Goal: Task Accomplishment & Management: Complete application form

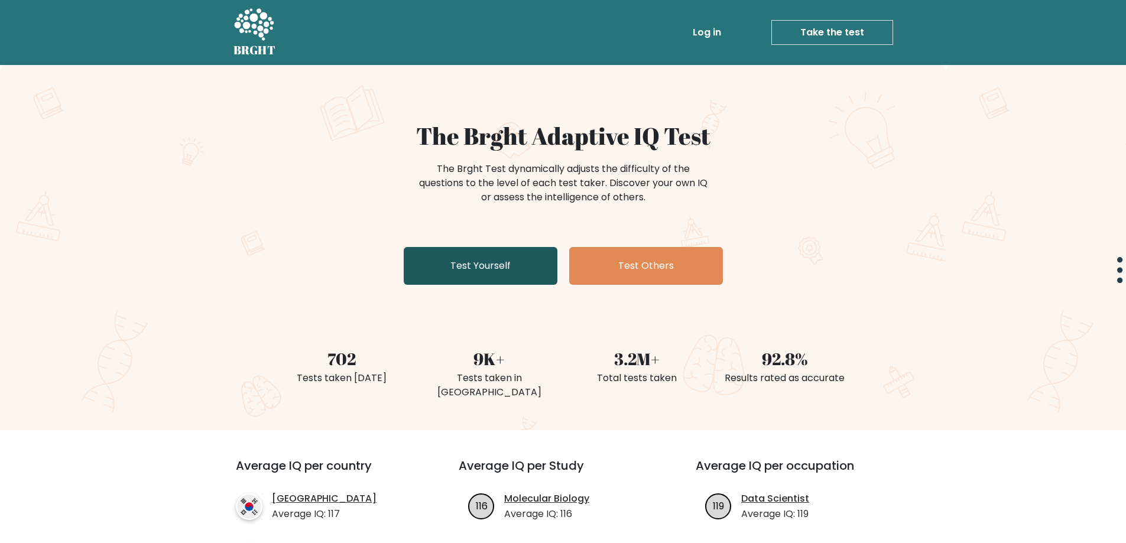
click at [517, 270] on link "Test Yourself" at bounding box center [481, 266] width 154 height 38
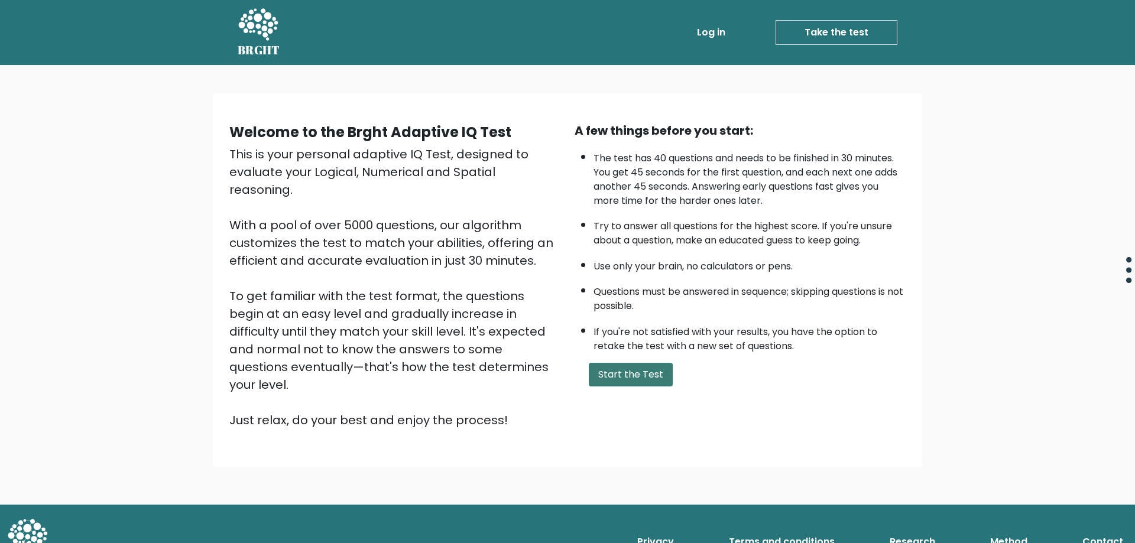
click at [648, 367] on button "Start the Test" at bounding box center [631, 375] width 84 height 24
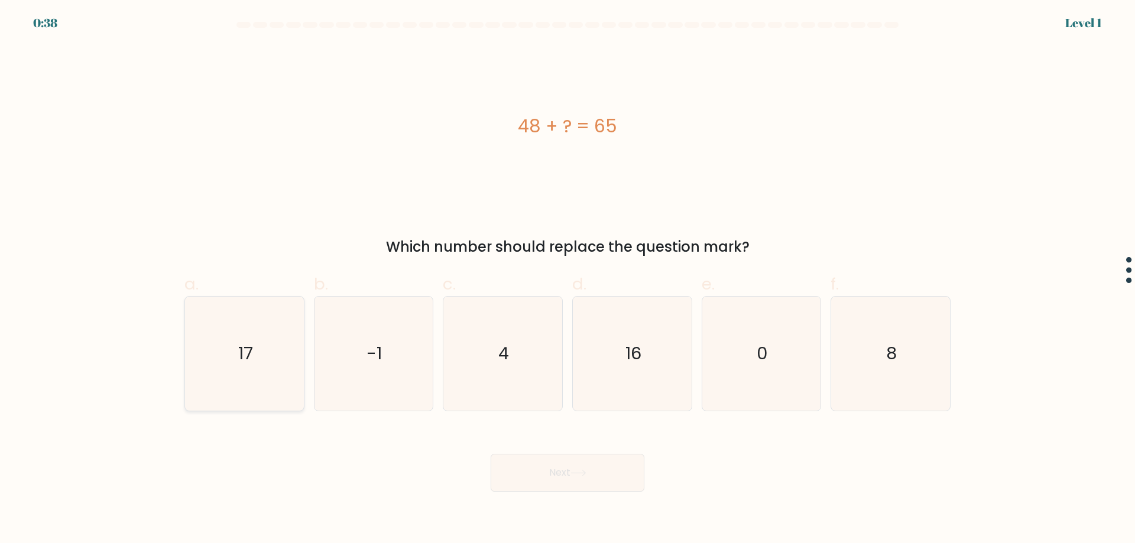
click at [248, 317] on icon "17" at bounding box center [244, 354] width 114 height 114
click at [567, 280] on input "a. 17" at bounding box center [567, 276] width 1 height 8
radio input "true"
click at [620, 475] on button "Next" at bounding box center [568, 473] width 154 height 38
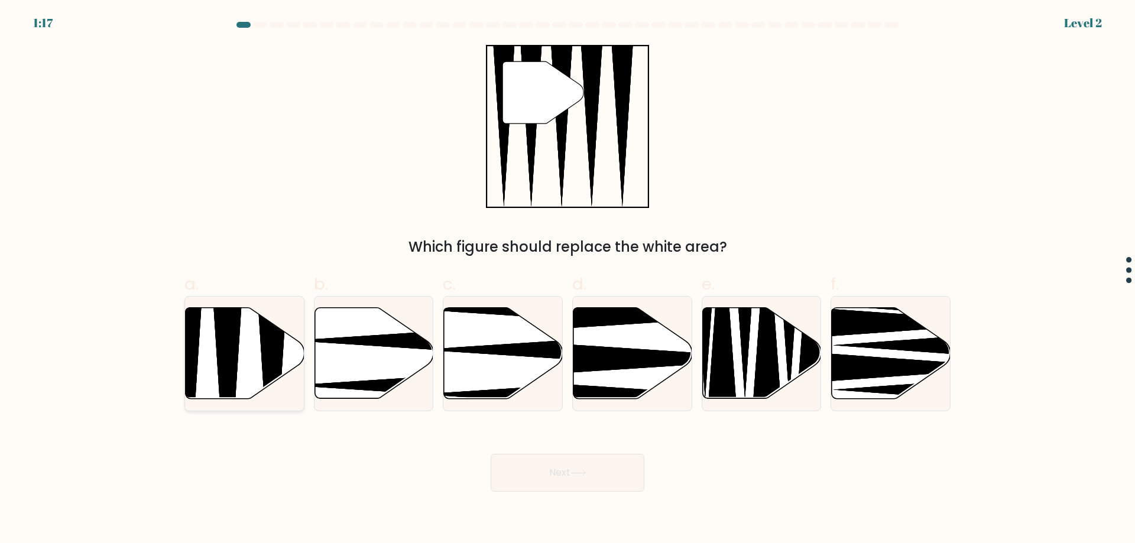
click at [265, 322] on icon at bounding box center [272, 403] width 31 height 236
click at [567, 280] on input "a." at bounding box center [567, 276] width 1 height 8
radio input "true"
click at [602, 482] on button "Next" at bounding box center [568, 473] width 154 height 38
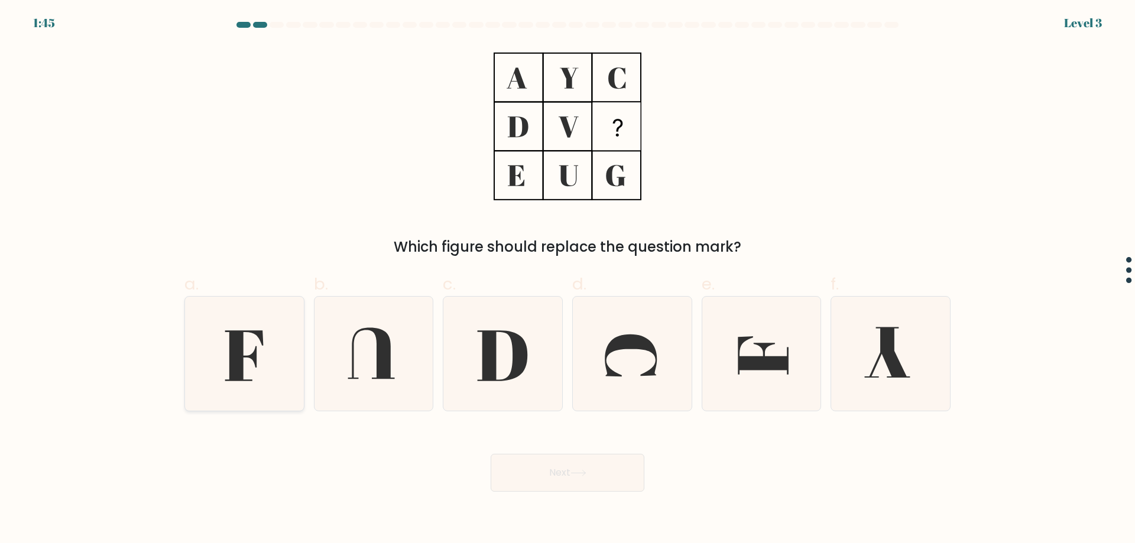
click at [246, 346] on icon at bounding box center [244, 354] width 114 height 114
click at [567, 280] on input "a." at bounding box center [567, 276] width 1 height 8
radio input "true"
click at [540, 468] on button "Next" at bounding box center [568, 473] width 154 height 38
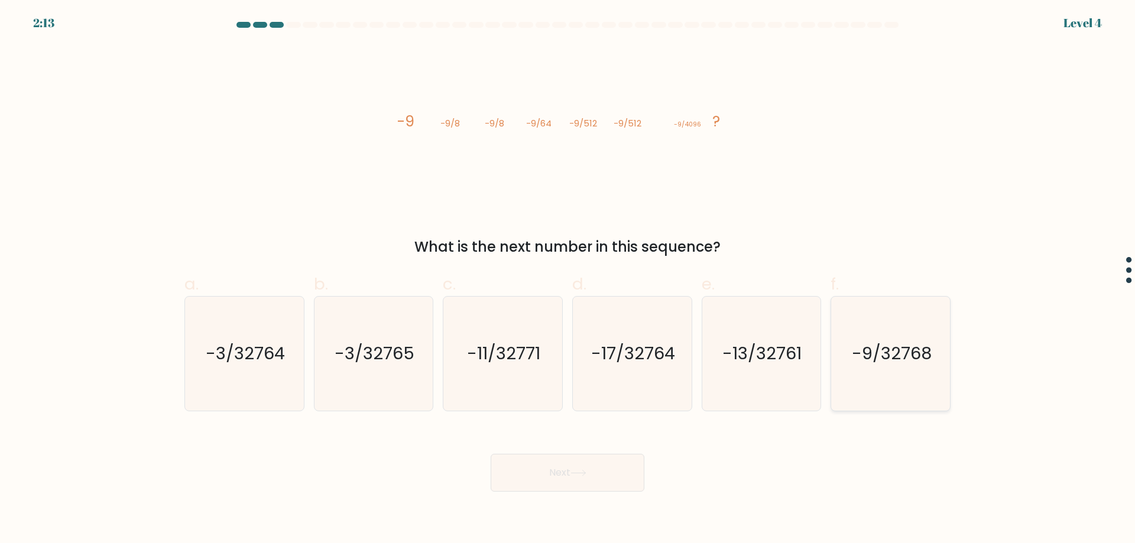
click at [888, 339] on icon "-9/32768" at bounding box center [890, 354] width 114 height 114
click at [568, 280] on input "f. -9/32768" at bounding box center [567, 276] width 1 height 8
radio input "true"
click at [570, 466] on button "Next" at bounding box center [568, 473] width 154 height 38
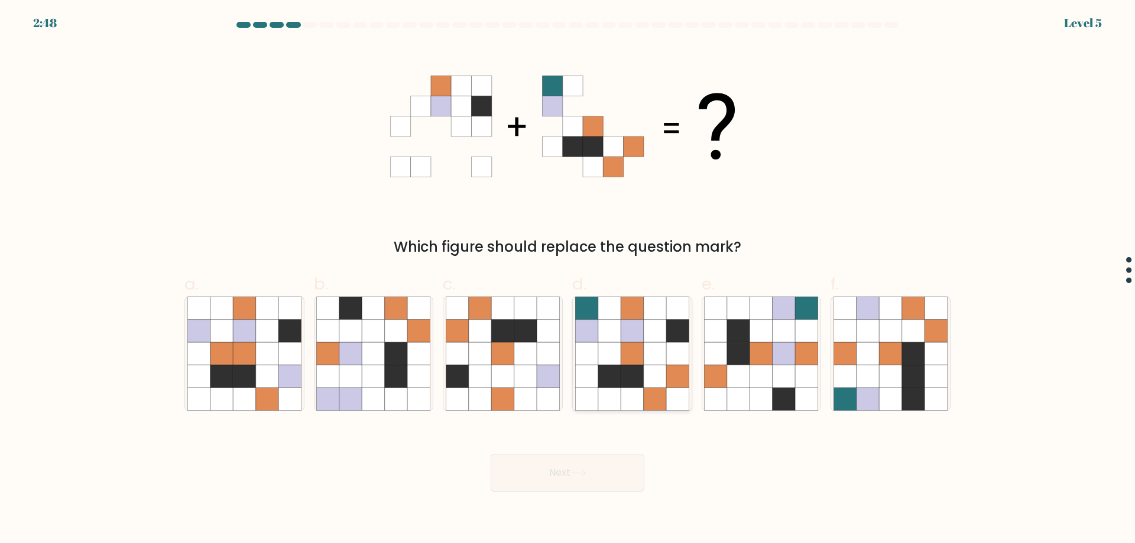
click at [631, 353] on icon at bounding box center [632, 353] width 22 height 22
click at [568, 280] on input "d." at bounding box center [567, 276] width 1 height 8
radio input "true"
click at [585, 474] on icon at bounding box center [578, 473] width 16 height 7
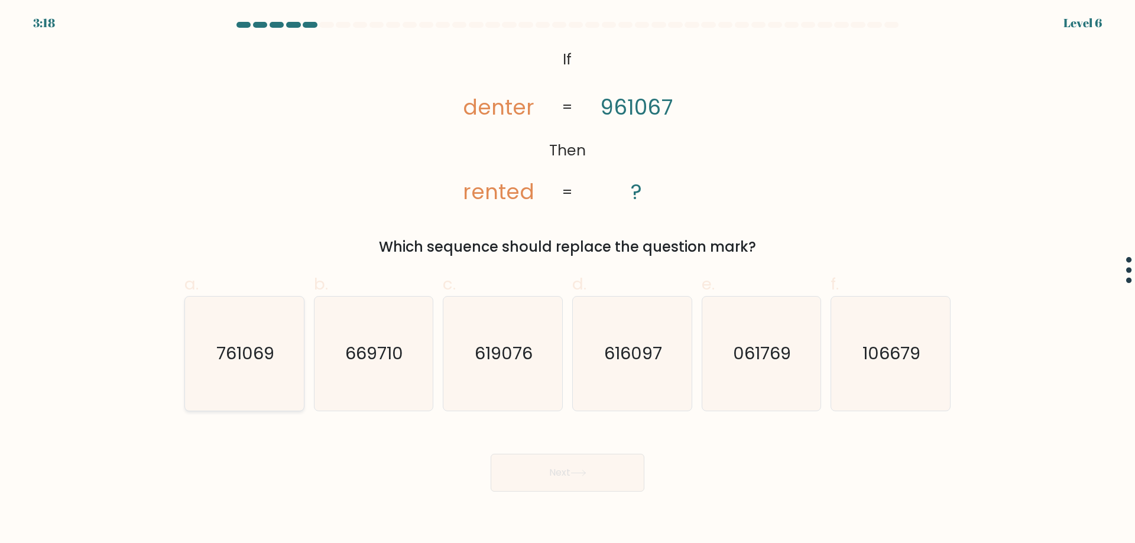
click at [281, 355] on icon "761069" at bounding box center [244, 354] width 114 height 114
click at [567, 280] on input "a. 761069" at bounding box center [567, 276] width 1 height 8
radio input "true"
click at [613, 483] on button "Next" at bounding box center [568, 473] width 154 height 38
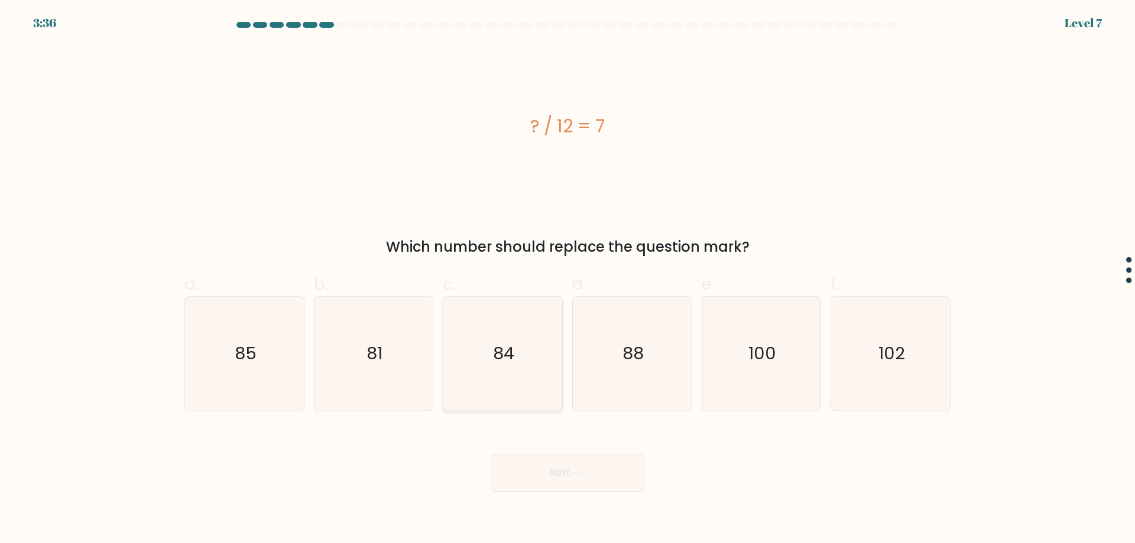
click at [530, 375] on icon "84" at bounding box center [503, 354] width 114 height 114
click at [567, 280] on input "c. 84" at bounding box center [567, 276] width 1 height 8
radio input "true"
click at [545, 460] on button "Next" at bounding box center [568, 473] width 154 height 38
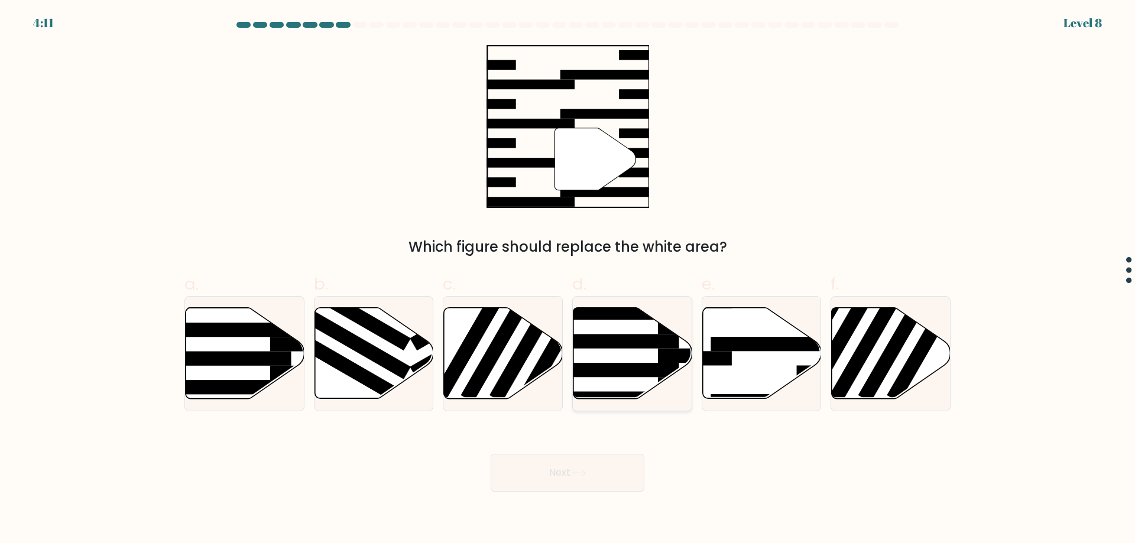
click at [650, 364] on rect at bounding box center [614, 370] width 129 height 14
click at [568, 280] on input "d." at bounding box center [567, 276] width 1 height 8
radio input "true"
click at [590, 483] on button "Next" at bounding box center [568, 473] width 154 height 38
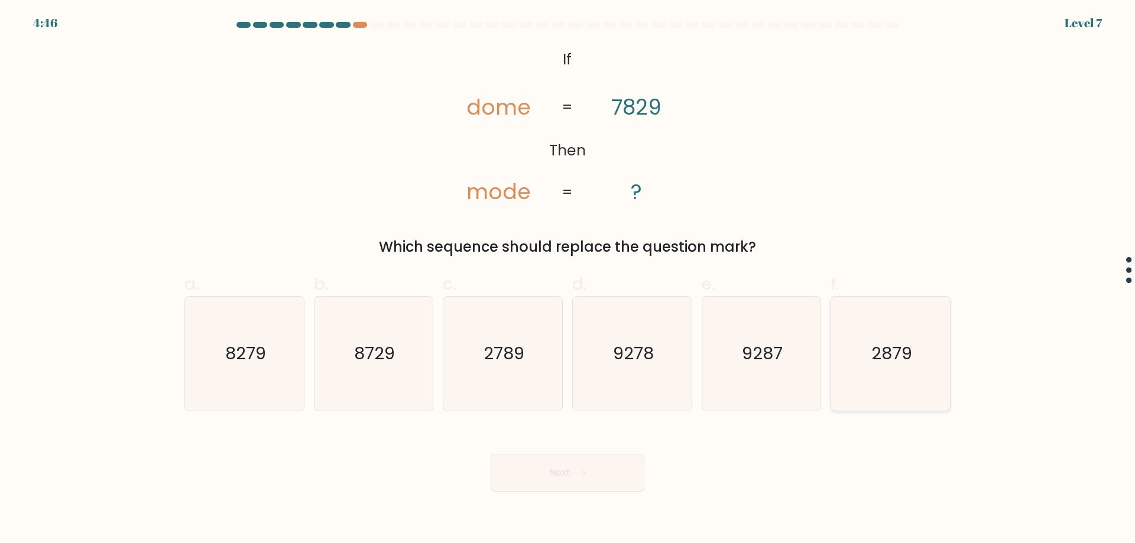
click at [905, 361] on text "2879" at bounding box center [891, 354] width 41 height 24
click at [568, 280] on input "f. 2879" at bounding box center [567, 276] width 1 height 8
radio input "true"
click at [566, 487] on button "Next" at bounding box center [568, 473] width 154 height 38
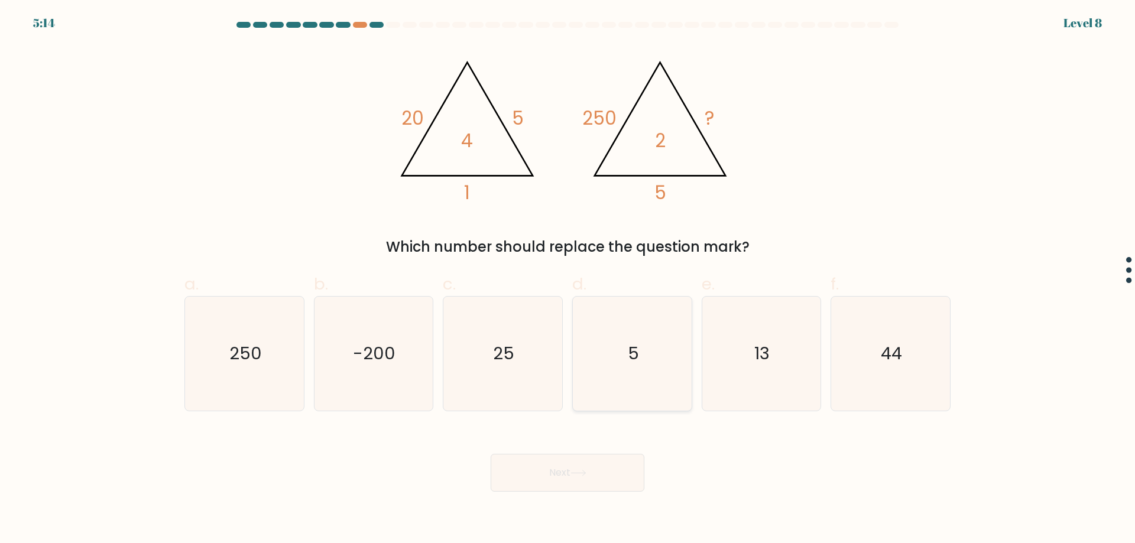
click at [659, 312] on icon "5" at bounding box center [632, 354] width 114 height 114
click at [568, 280] on input "d. 5" at bounding box center [567, 276] width 1 height 8
radio input "true"
click at [887, 360] on text "44" at bounding box center [891, 354] width 21 height 24
click at [568, 280] on input "f. 44" at bounding box center [567, 276] width 1 height 8
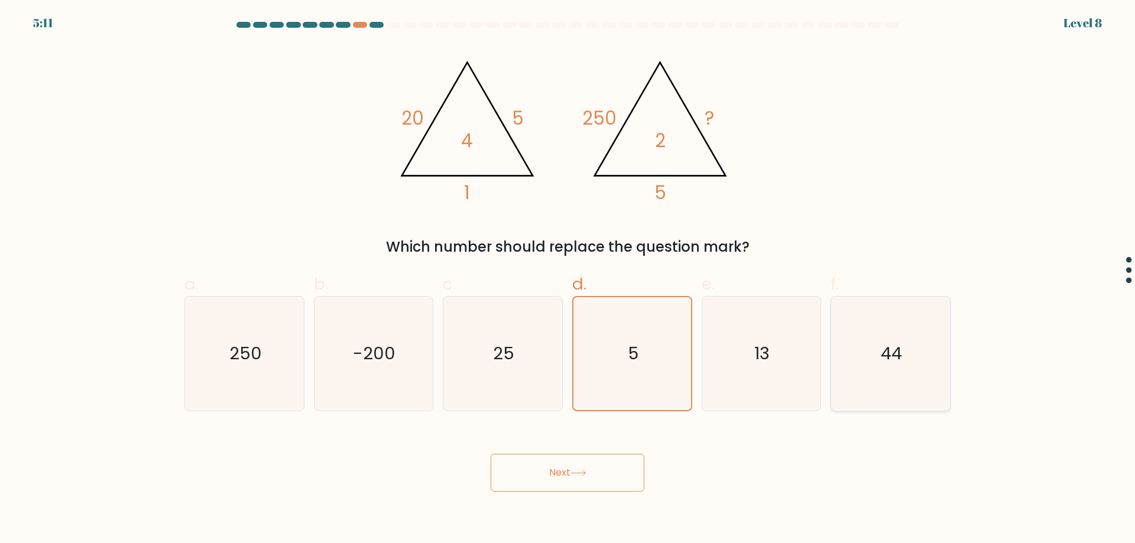
radio input "true"
click at [590, 473] on button "Next" at bounding box center [568, 473] width 154 height 38
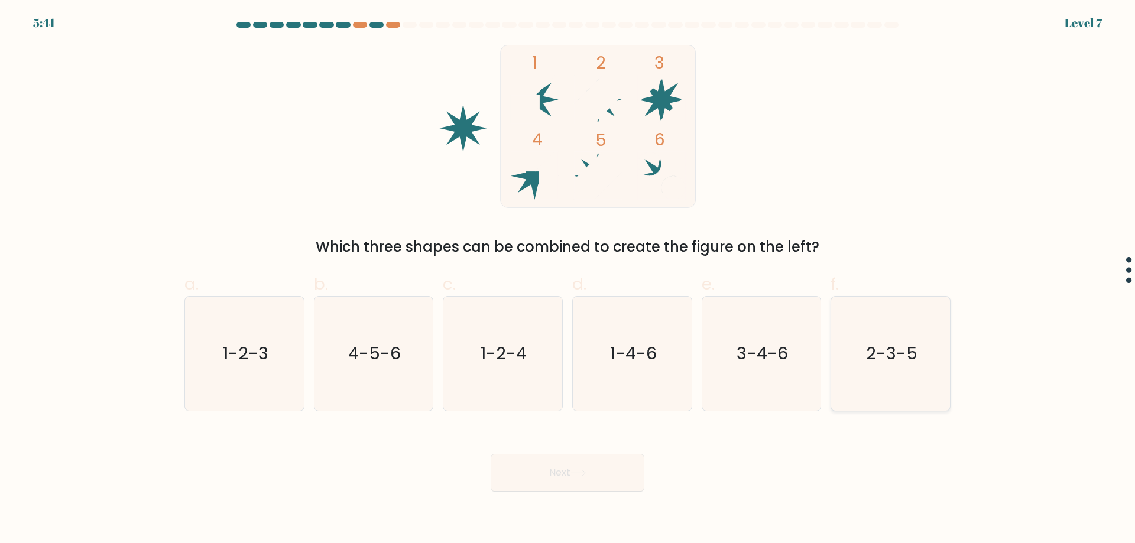
click at [864, 355] on icon "2-3-5" at bounding box center [890, 354] width 114 height 114
click at [568, 280] on input "f. 2-3-5" at bounding box center [567, 276] width 1 height 8
radio input "true"
click at [596, 465] on button "Next" at bounding box center [568, 473] width 154 height 38
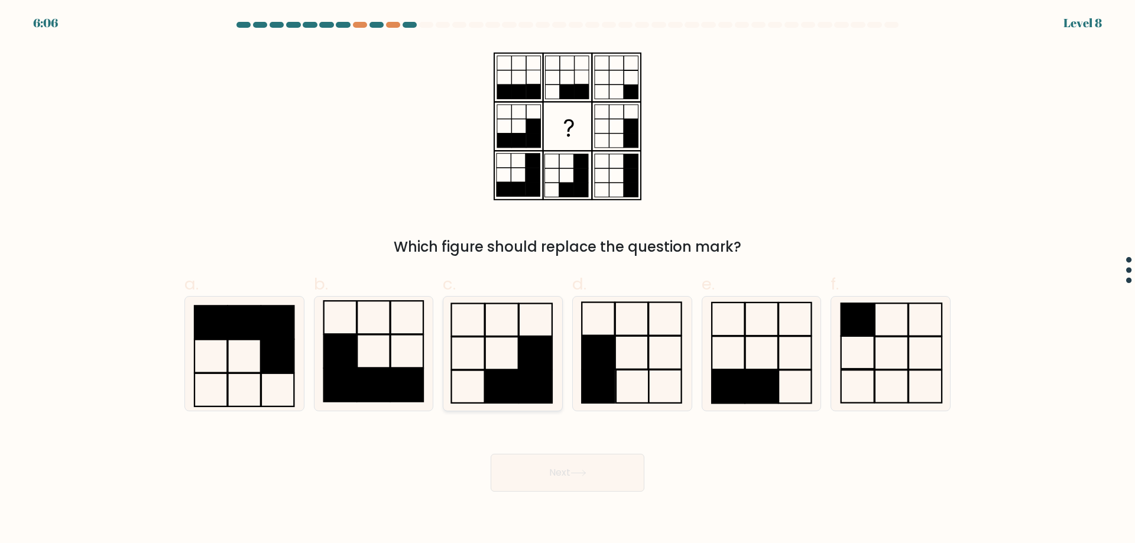
click at [527, 360] on rect at bounding box center [535, 353] width 33 height 33
click at [567, 280] on input "c." at bounding box center [567, 276] width 1 height 8
radio input "true"
click at [569, 461] on button "Next" at bounding box center [568, 473] width 154 height 38
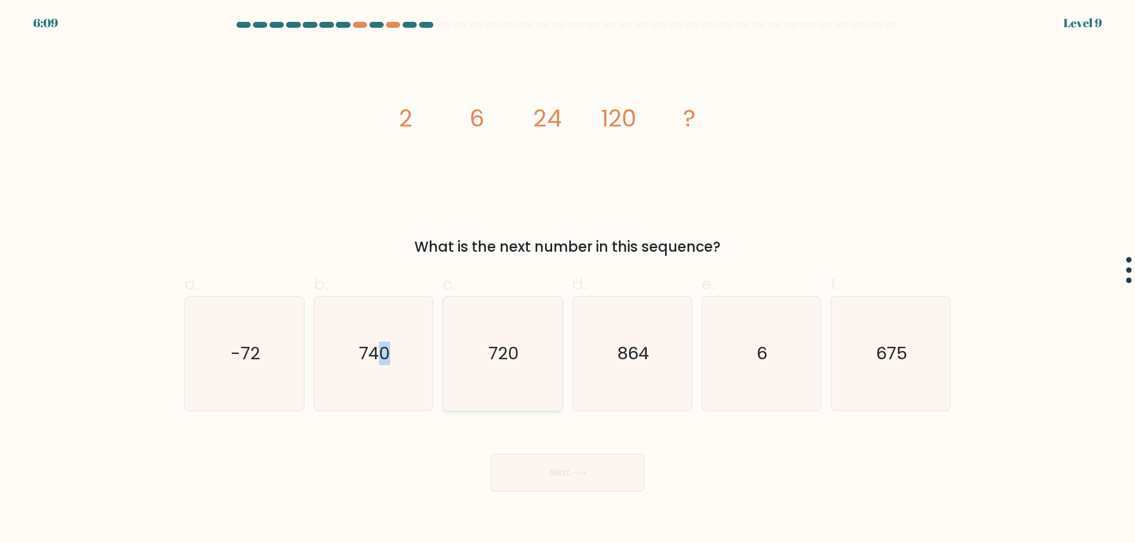
drag, startPoint x: 384, startPoint y: 358, endPoint x: 554, endPoint y: 408, distance: 176.8
click at [426, 378] on icon "740" at bounding box center [373, 354] width 114 height 114
click at [594, 472] on button "Next" at bounding box center [568, 473] width 154 height 38
click at [392, 381] on icon "740" at bounding box center [373, 354] width 114 height 114
click at [567, 280] on input "b. 740" at bounding box center [567, 276] width 1 height 8
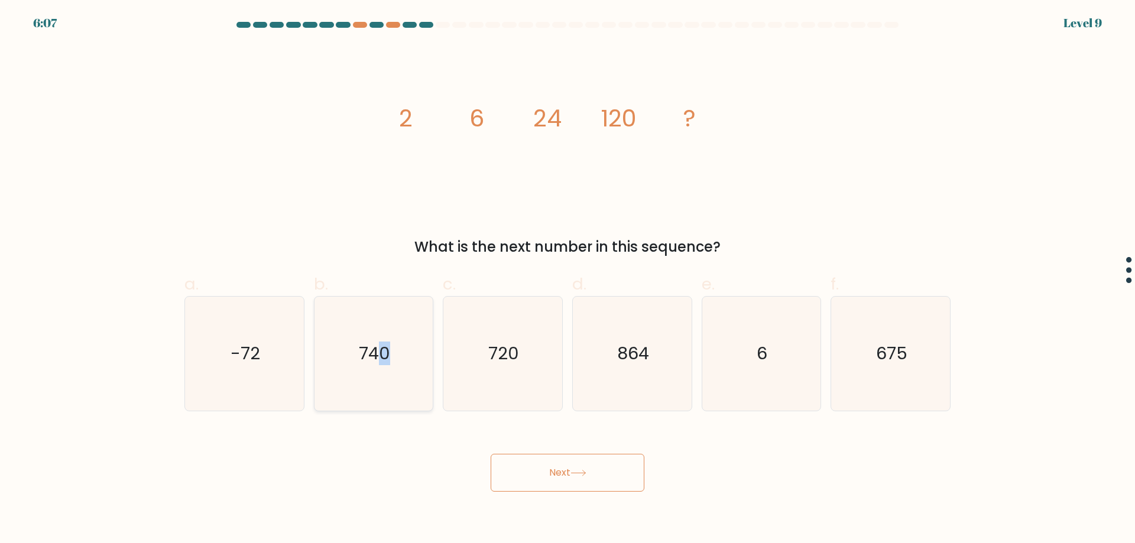
radio input "true"
click at [615, 472] on button "Next" at bounding box center [568, 473] width 154 height 38
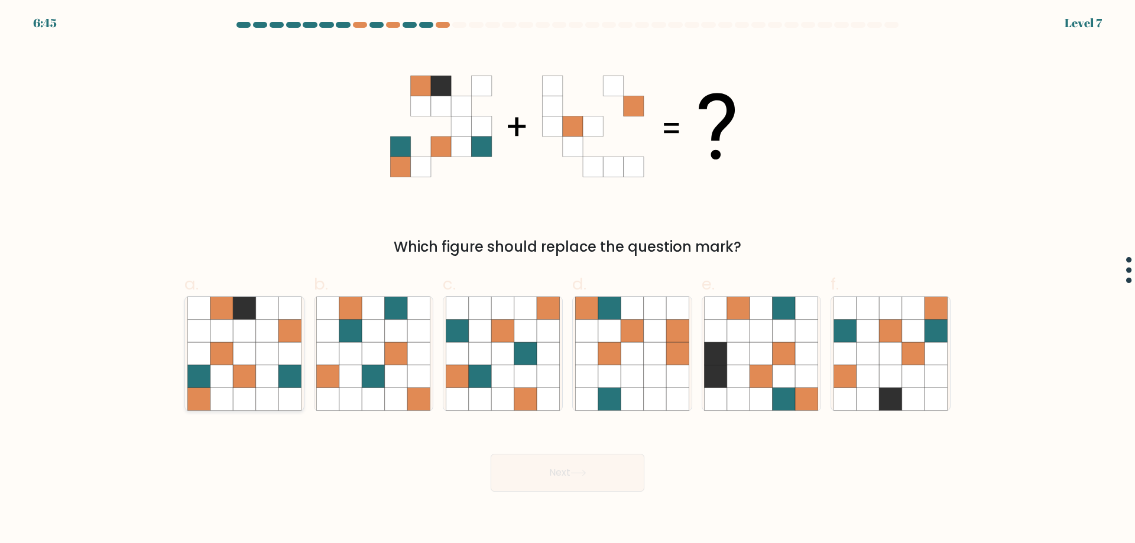
click at [202, 400] on icon at bounding box center [198, 399] width 22 height 22
click at [567, 280] on input "a." at bounding box center [567, 276] width 1 height 8
radio input "true"
click at [577, 475] on icon at bounding box center [578, 473] width 16 height 7
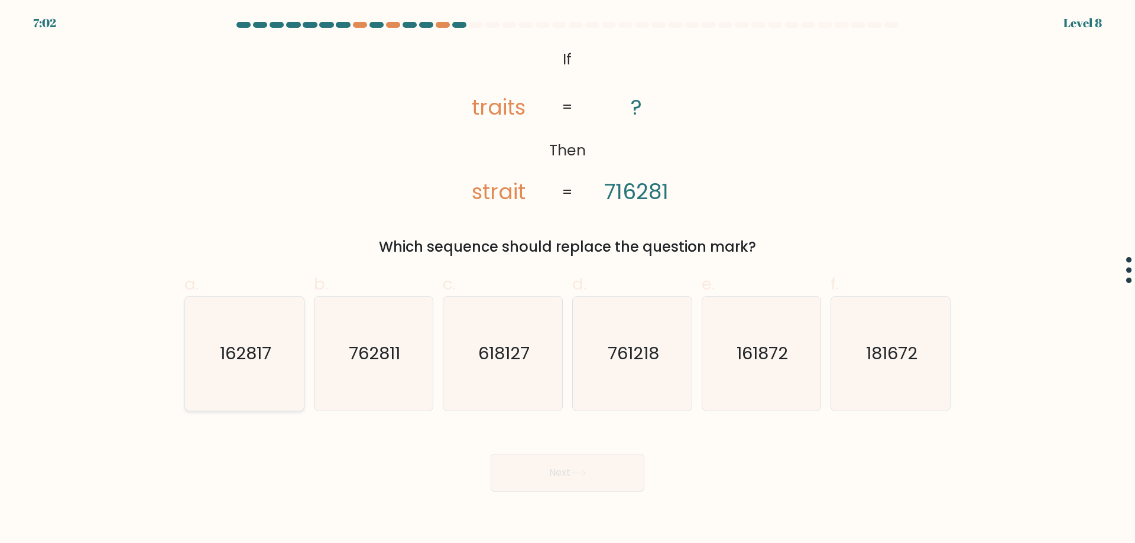
click at [275, 378] on icon "162817" at bounding box center [244, 354] width 114 height 114
click at [567, 280] on input "a. 162817" at bounding box center [567, 276] width 1 height 8
radio input "true"
click at [596, 479] on button "Next" at bounding box center [568, 473] width 154 height 38
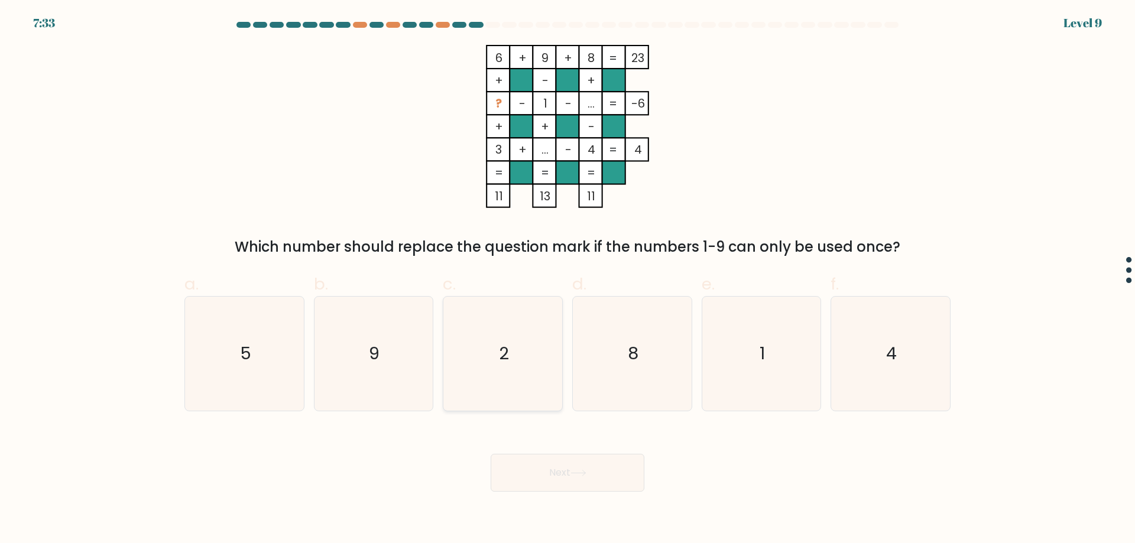
click at [501, 338] on icon "2" at bounding box center [503, 354] width 114 height 114
click at [567, 280] on input "c. 2" at bounding box center [567, 276] width 1 height 8
radio input "true"
click at [546, 462] on button "Next" at bounding box center [568, 473] width 154 height 38
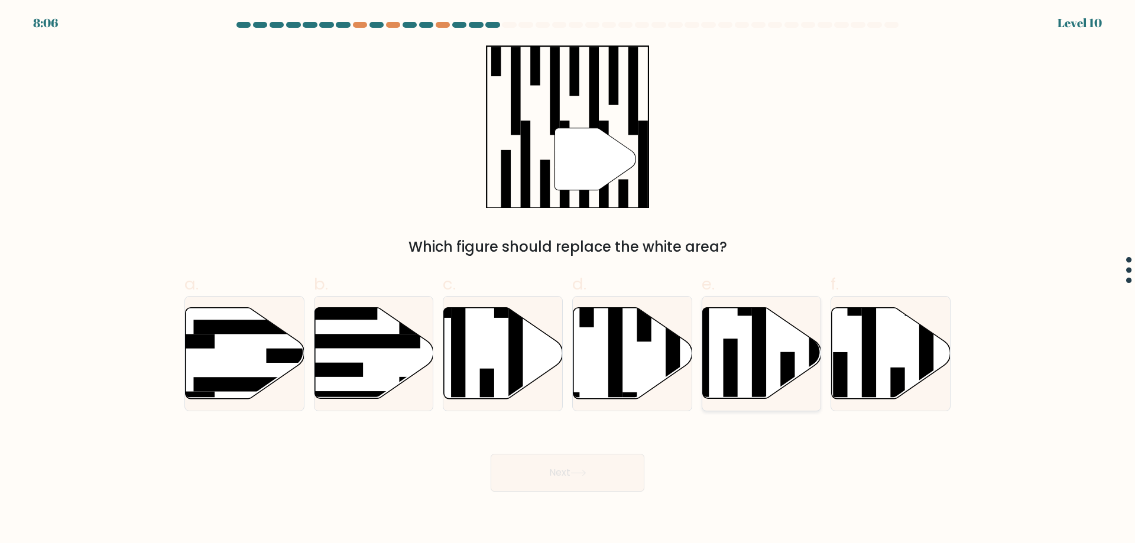
click at [786, 363] on rect at bounding box center [787, 388] width 14 height 72
click at [568, 280] on input "e." at bounding box center [567, 276] width 1 height 8
radio input "true"
click at [629, 447] on div "Next" at bounding box center [567, 459] width 780 height 66
click at [617, 468] on button "Next" at bounding box center [568, 473] width 154 height 38
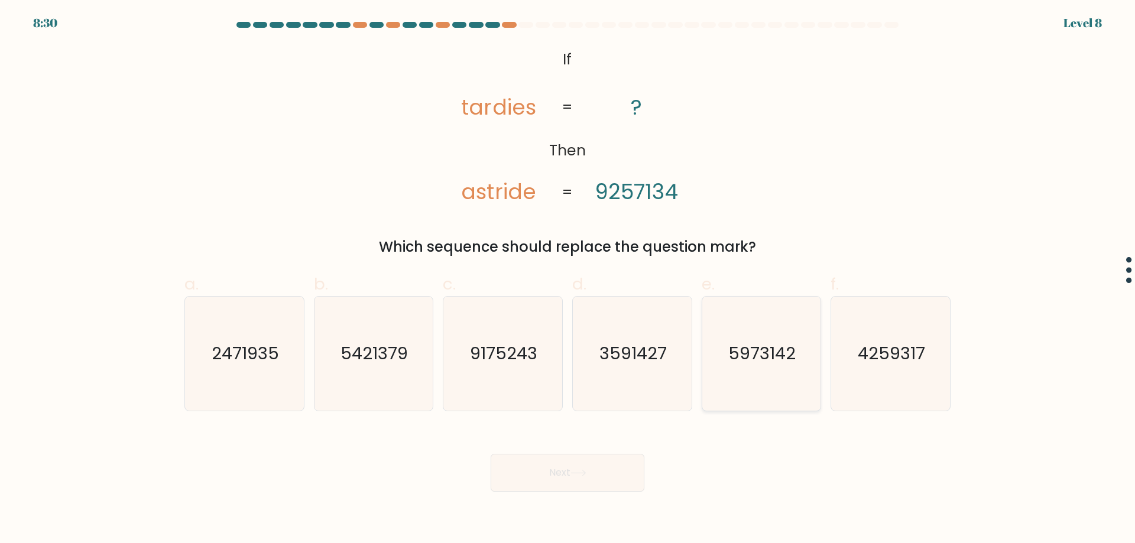
click at [778, 343] on text "5973142" at bounding box center [762, 354] width 67 height 24
click at [568, 280] on input "e. 5973142" at bounding box center [567, 276] width 1 height 8
radio input "true"
click at [535, 482] on button "Next" at bounding box center [568, 473] width 154 height 38
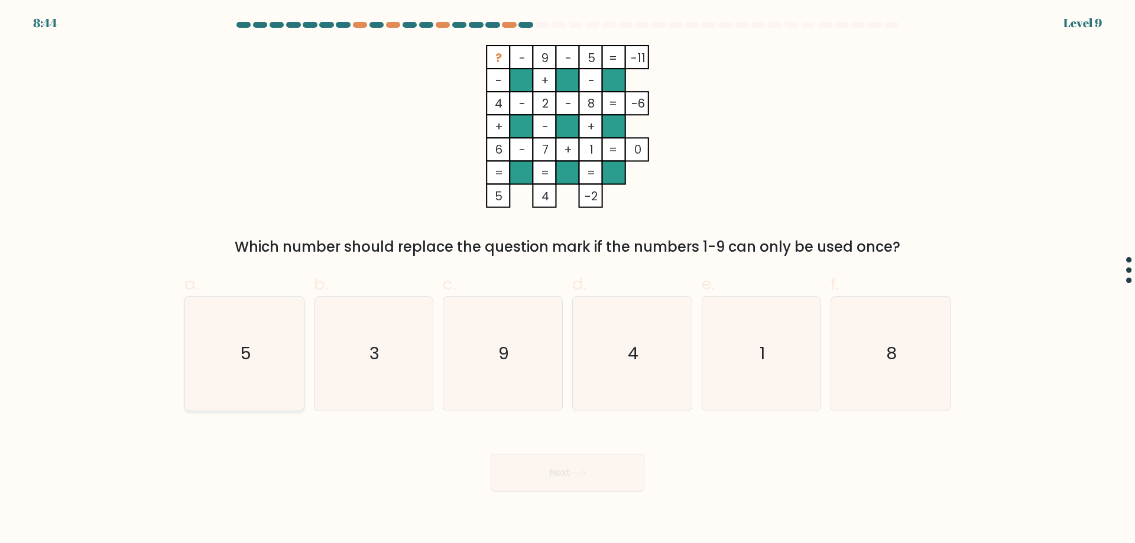
click at [281, 336] on icon "5" at bounding box center [244, 354] width 114 height 114
click at [567, 280] on input "a. 5" at bounding box center [567, 276] width 1 height 8
radio input "true"
click at [563, 464] on button "Next" at bounding box center [568, 473] width 154 height 38
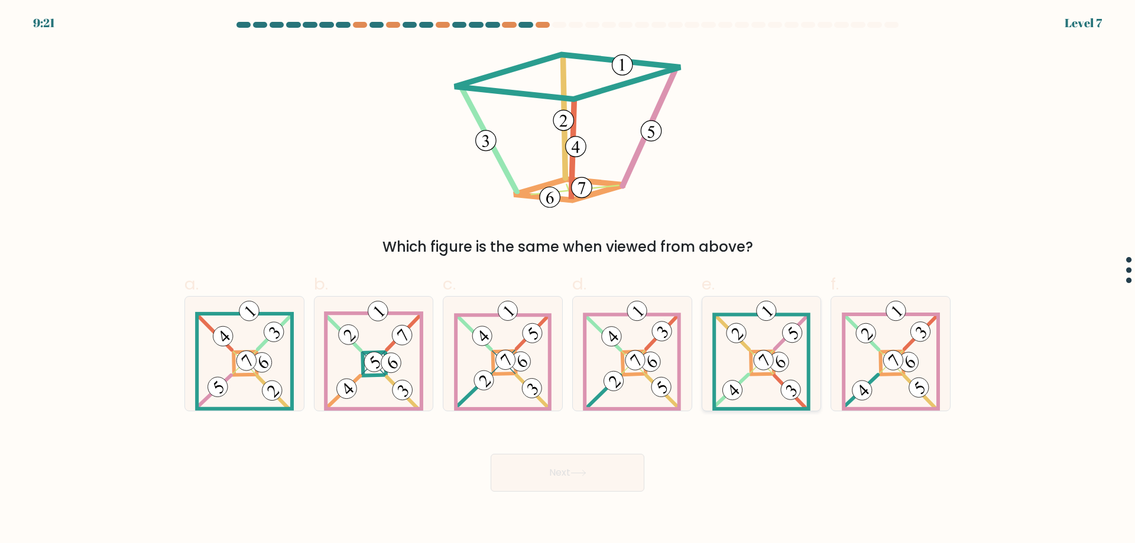
click at [761, 375] on 161 at bounding box center [762, 363] width 23 height 23
click at [568, 280] on input "e." at bounding box center [567, 276] width 1 height 8
radio input "true"
click at [615, 461] on button "Next" at bounding box center [568, 473] width 154 height 38
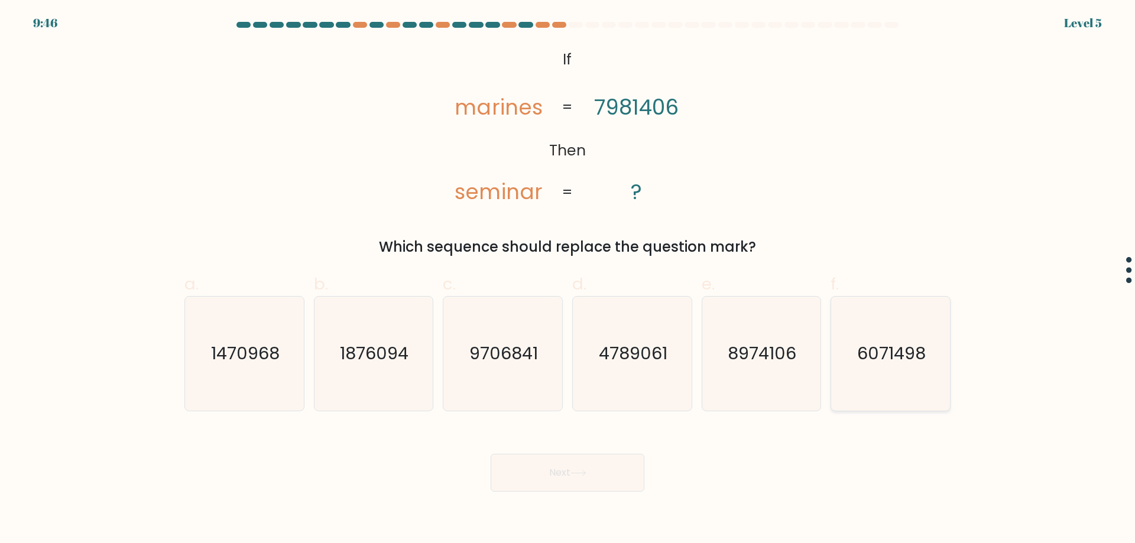
click at [843, 357] on icon "6071498" at bounding box center [890, 354] width 114 height 114
click at [568, 280] on input "f. 6071498" at bounding box center [567, 276] width 1 height 8
radio input "true"
click at [583, 475] on icon at bounding box center [578, 473] width 16 height 7
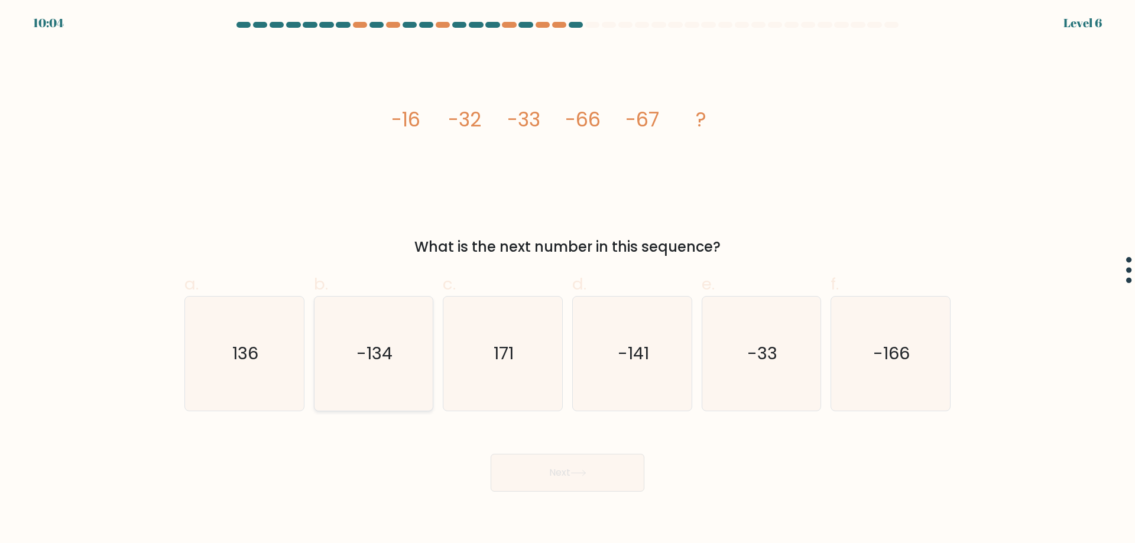
click at [353, 369] on icon "-134" at bounding box center [373, 354] width 114 height 114
click at [567, 280] on input "b. -134" at bounding box center [567, 276] width 1 height 8
radio input "true"
click at [560, 483] on button "Next" at bounding box center [568, 473] width 154 height 38
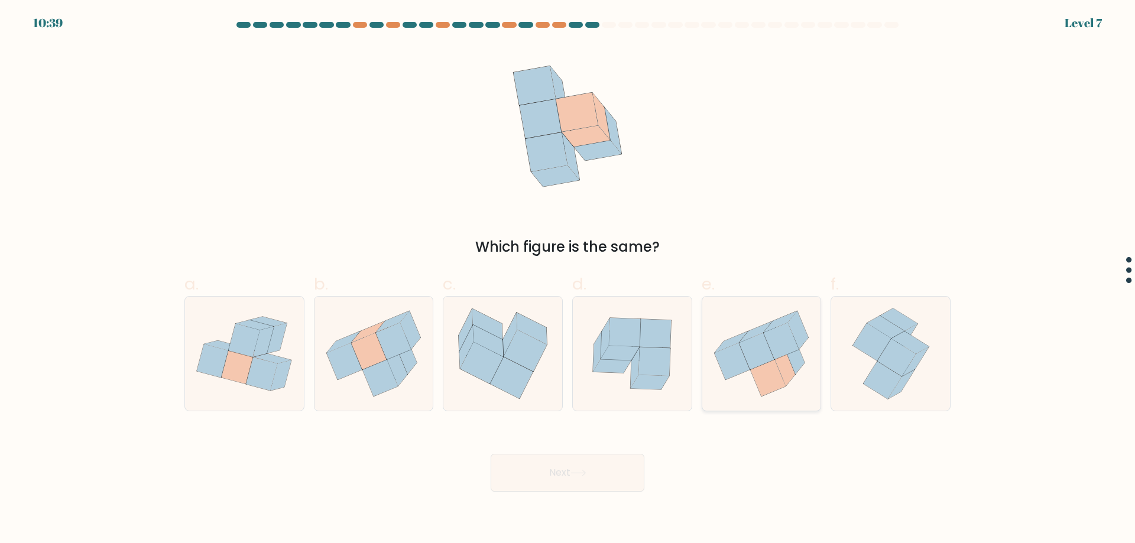
click at [745, 373] on icon at bounding box center [761, 354] width 119 height 106
click at [568, 280] on input "e." at bounding box center [567, 276] width 1 height 8
radio input "true"
click at [543, 475] on button "Next" at bounding box center [568, 473] width 154 height 38
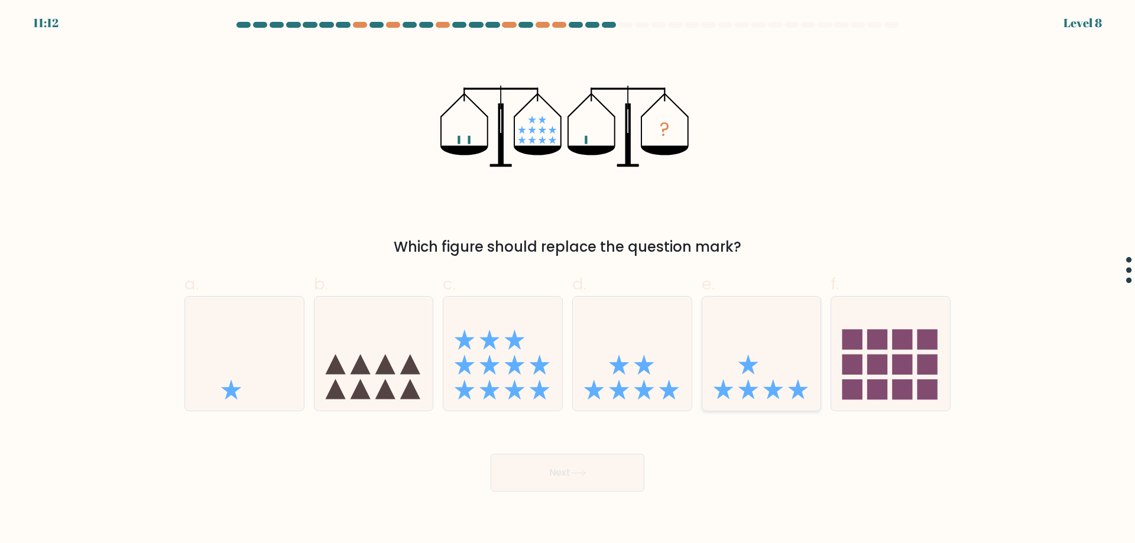
click at [756, 387] on icon at bounding box center [761, 353] width 119 height 98
click at [568, 280] on input "e." at bounding box center [567, 276] width 1 height 8
radio input "true"
click at [577, 468] on button "Next" at bounding box center [568, 473] width 154 height 38
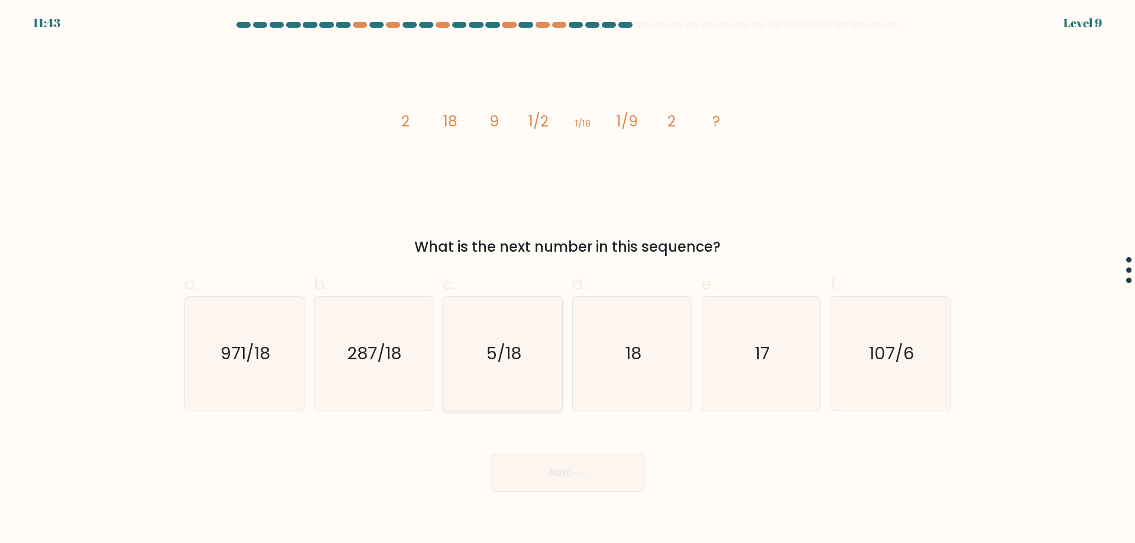
click at [482, 375] on icon "5/18" at bounding box center [503, 354] width 114 height 114
click at [567, 280] on input "c. 5/18" at bounding box center [567, 276] width 1 height 8
radio input "true"
click at [544, 463] on button "Next" at bounding box center [568, 473] width 154 height 38
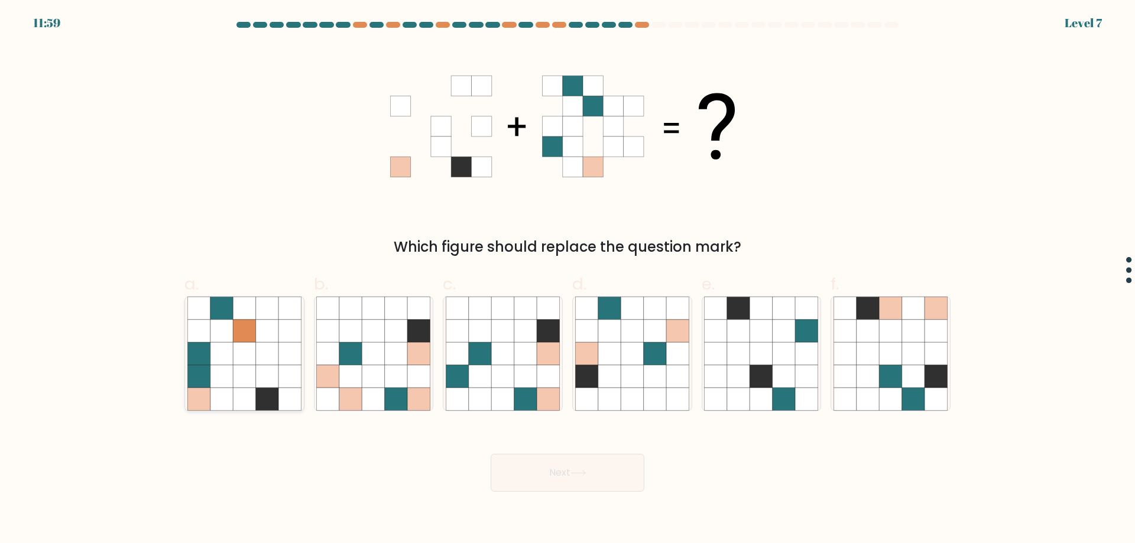
click at [289, 374] on icon at bounding box center [289, 376] width 22 height 22
click at [567, 280] on input "a." at bounding box center [567, 276] width 1 height 8
radio input "true"
click at [564, 476] on button "Next" at bounding box center [568, 473] width 154 height 38
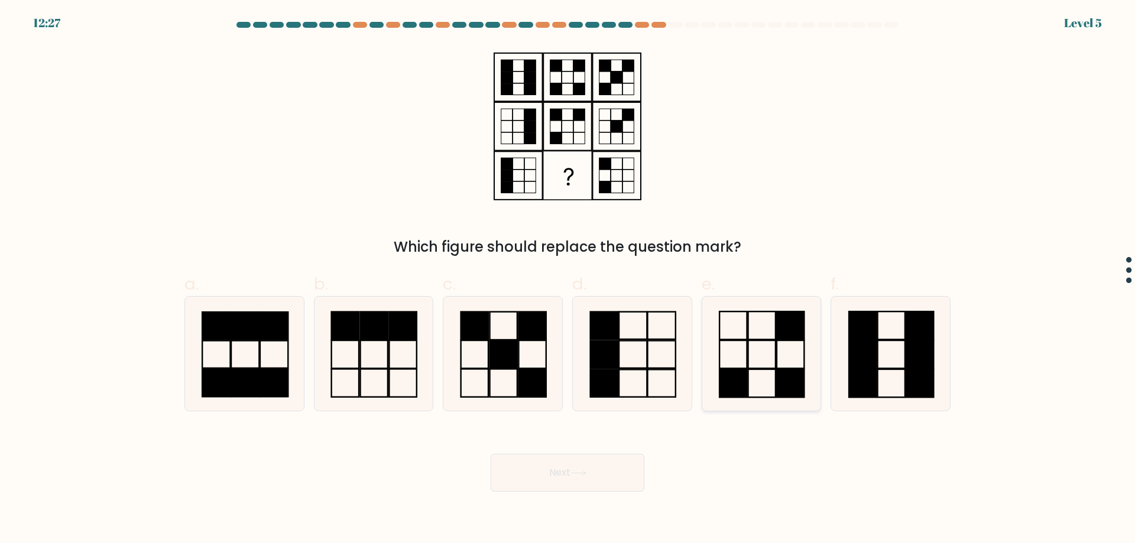
click at [747, 331] on rect at bounding box center [733, 325] width 27 height 28
click at [568, 280] on input "e." at bounding box center [567, 276] width 1 height 8
radio input "true"
click at [560, 470] on button "Next" at bounding box center [568, 473] width 154 height 38
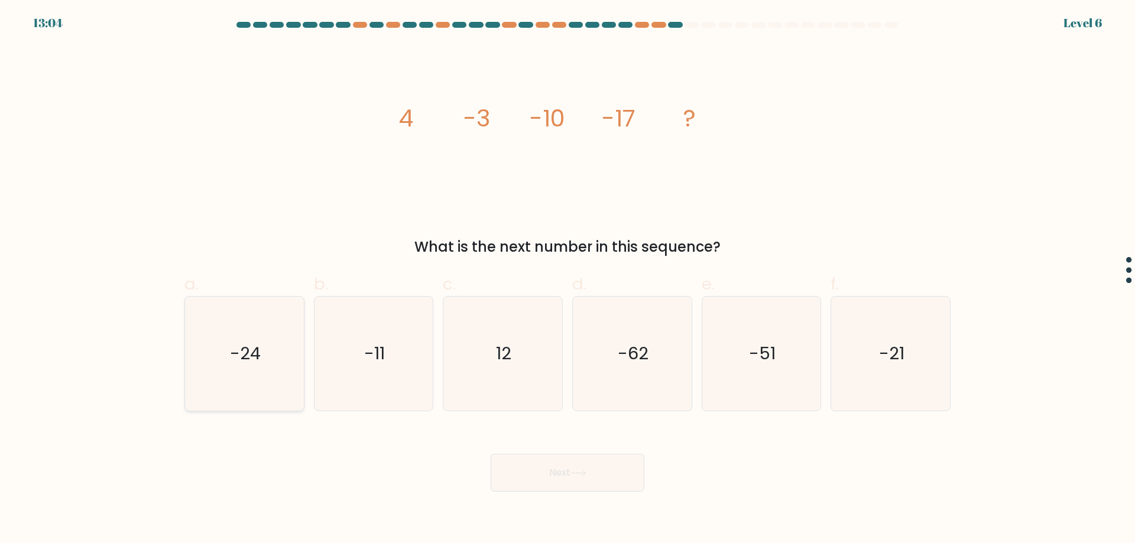
click at [263, 369] on icon "-24" at bounding box center [244, 354] width 114 height 114
click at [567, 280] on input "a. -24" at bounding box center [567, 276] width 1 height 8
radio input "true"
click at [550, 462] on button "Next" at bounding box center [568, 473] width 154 height 38
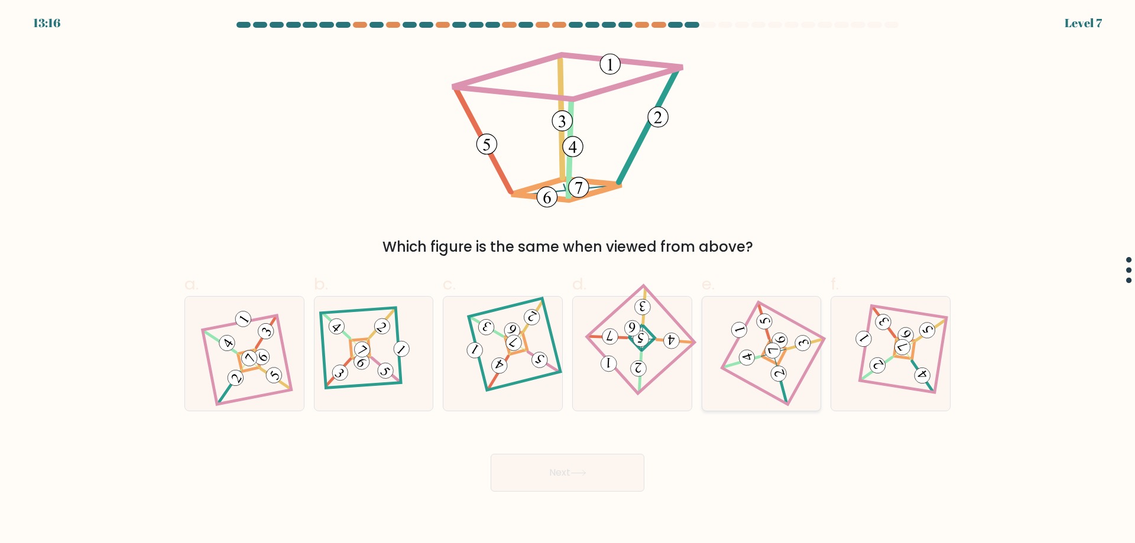
click at [761, 369] on icon at bounding box center [761, 353] width 78 height 91
click at [568, 280] on input "e." at bounding box center [567, 276] width 1 height 8
radio input "true"
click at [582, 463] on button "Next" at bounding box center [568, 473] width 154 height 38
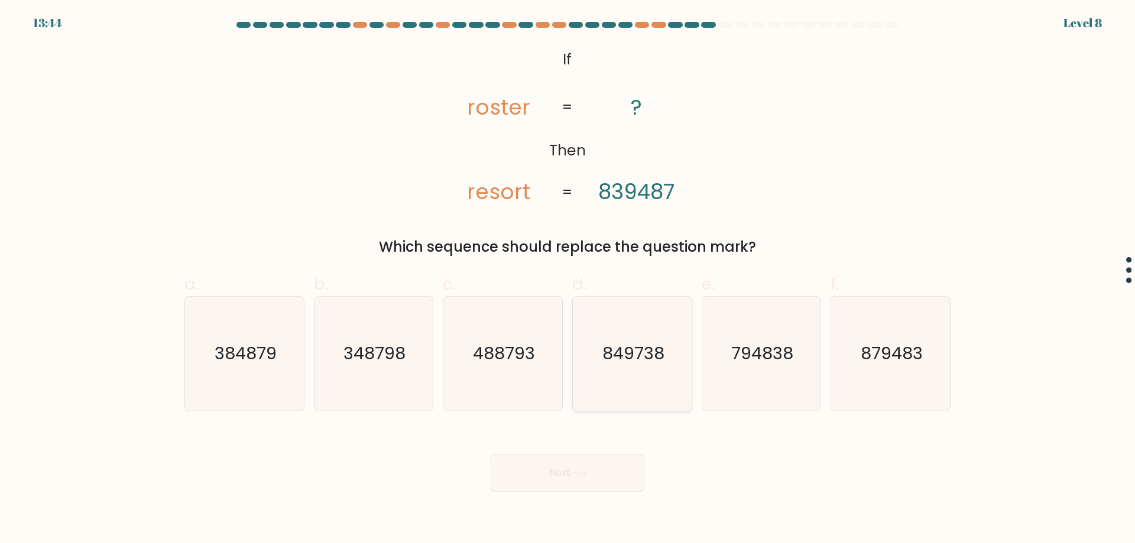
click at [641, 349] on text "849738" at bounding box center [633, 354] width 62 height 24
click at [568, 280] on input "d. 849738" at bounding box center [567, 276] width 1 height 8
radio input "true"
click at [562, 482] on button "Next" at bounding box center [568, 473] width 154 height 38
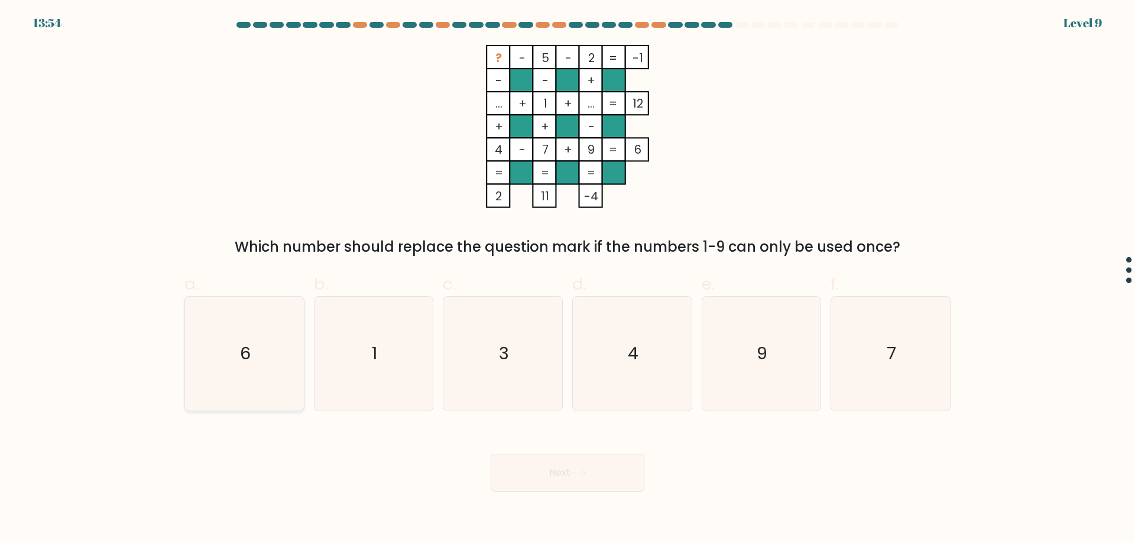
click at [239, 359] on icon "6" at bounding box center [244, 354] width 114 height 114
click at [567, 280] on input "a. 6" at bounding box center [567, 276] width 1 height 8
radio input "true"
click at [514, 472] on button "Next" at bounding box center [568, 473] width 154 height 38
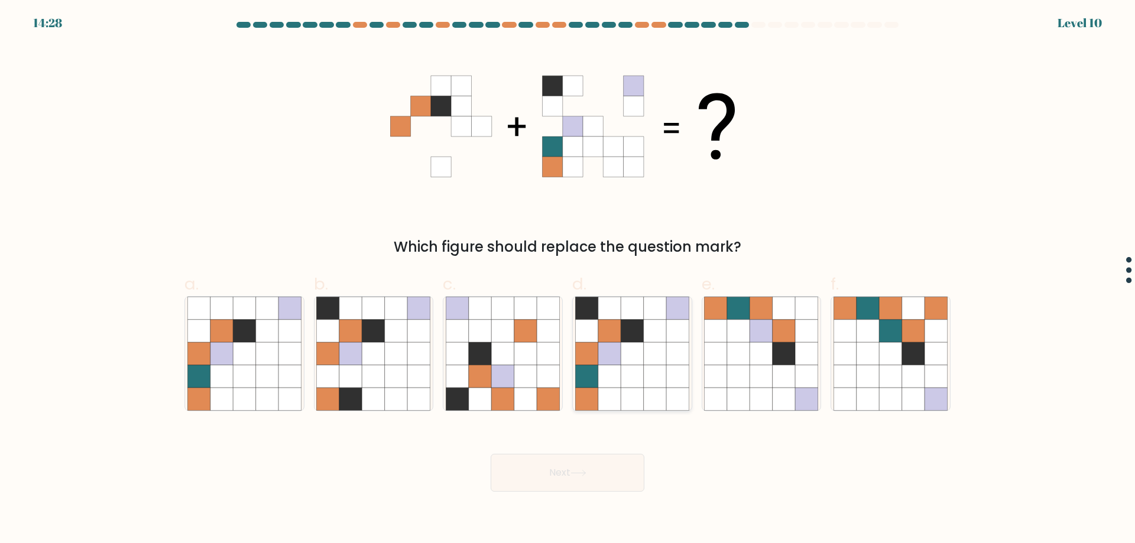
click at [651, 346] on icon at bounding box center [655, 353] width 22 height 22
click at [568, 280] on input "d." at bounding box center [567, 276] width 1 height 8
radio input "true"
click at [561, 472] on button "Next" at bounding box center [568, 473] width 154 height 38
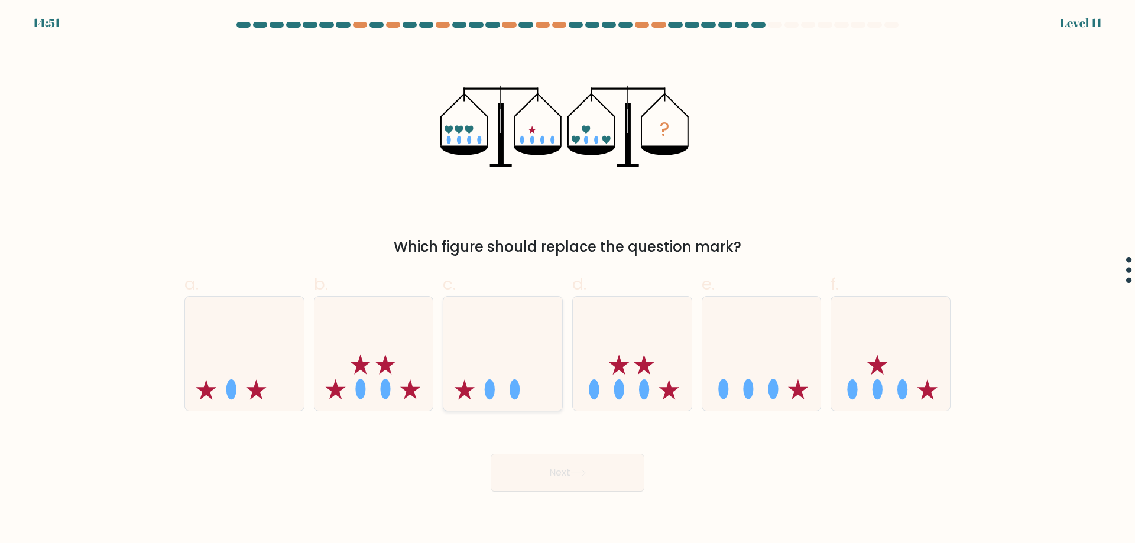
click at [527, 384] on icon at bounding box center [502, 353] width 119 height 98
click at [567, 280] on input "c." at bounding box center [567, 276] width 1 height 8
radio input "true"
click at [557, 466] on button "Next" at bounding box center [568, 473] width 154 height 38
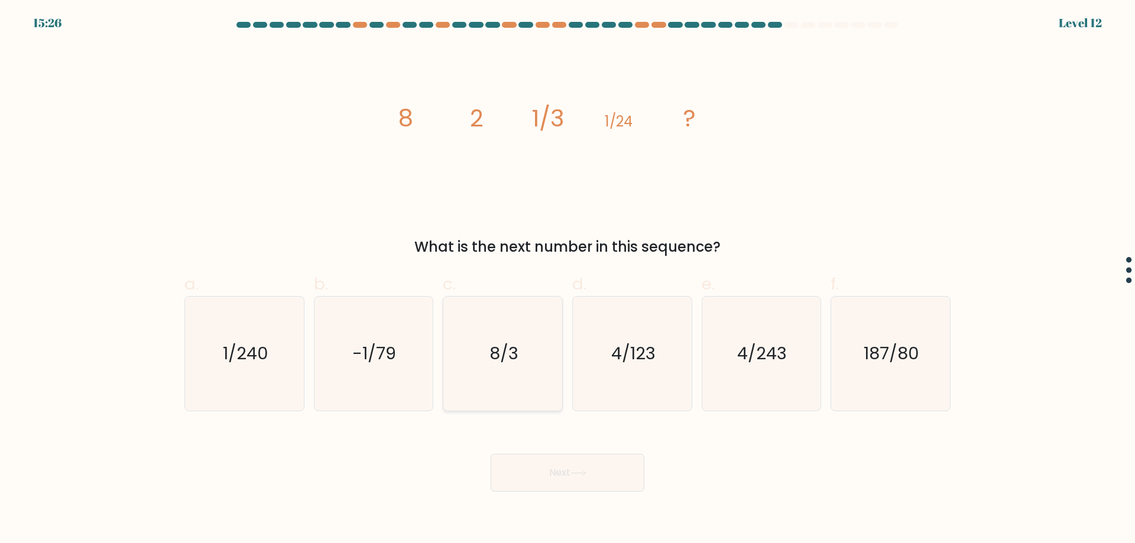
click at [517, 374] on icon "8/3" at bounding box center [503, 354] width 114 height 114
click at [567, 280] on input "c. 8/3" at bounding box center [567, 276] width 1 height 8
radio input "true"
click at [564, 474] on button "Next" at bounding box center [568, 473] width 154 height 38
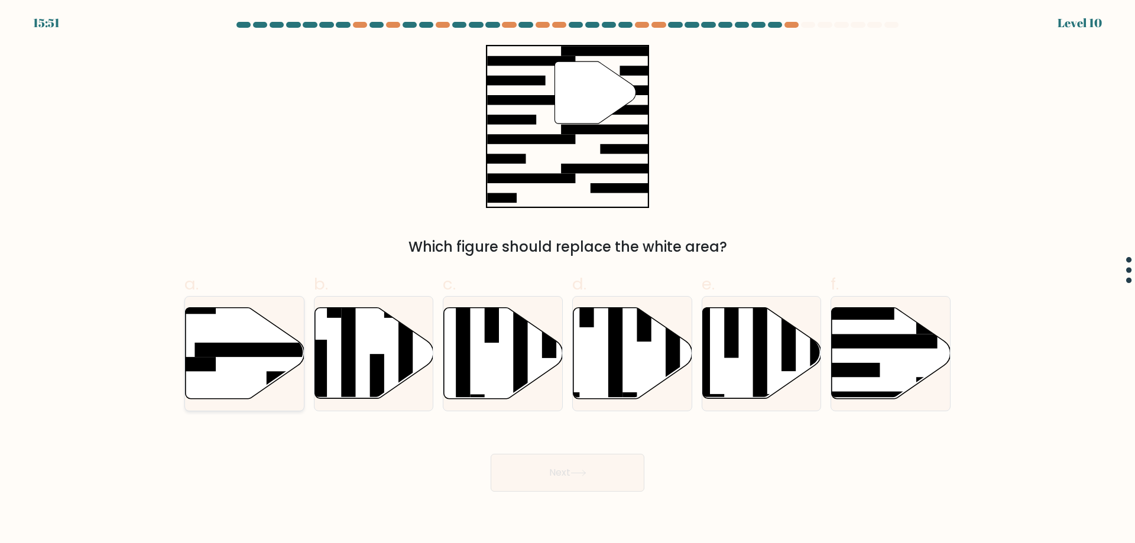
click at [287, 341] on icon at bounding box center [245, 353] width 119 height 91
click at [567, 280] on input "a." at bounding box center [567, 276] width 1 height 8
radio input "true"
click at [558, 468] on button "Next" at bounding box center [568, 473] width 154 height 38
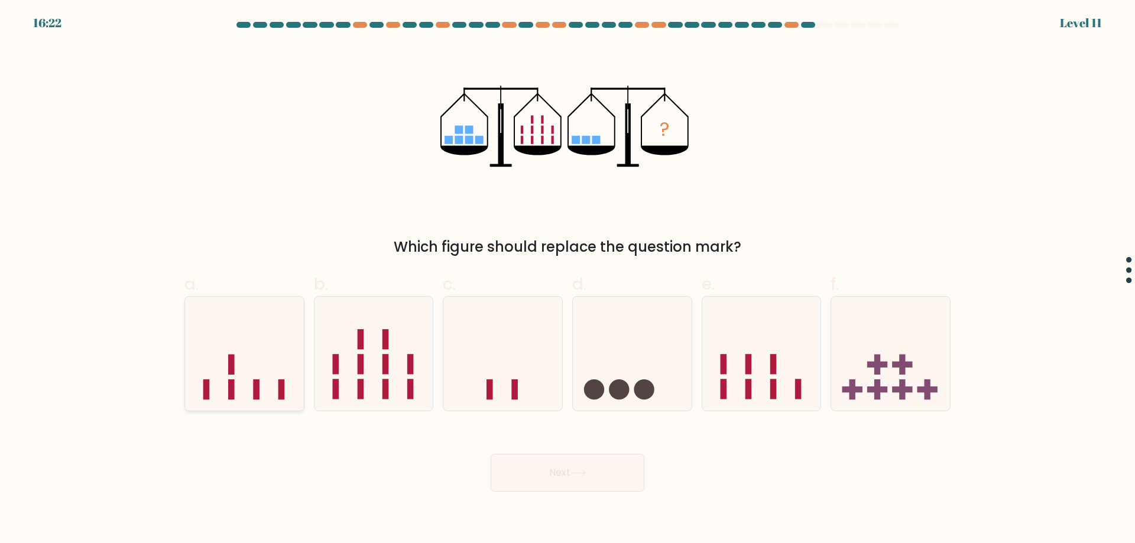
click at [275, 388] on icon at bounding box center [244, 353] width 119 height 98
click at [567, 280] on input "a." at bounding box center [567, 276] width 1 height 8
radio input "true"
click at [551, 473] on button "Next" at bounding box center [568, 473] width 154 height 38
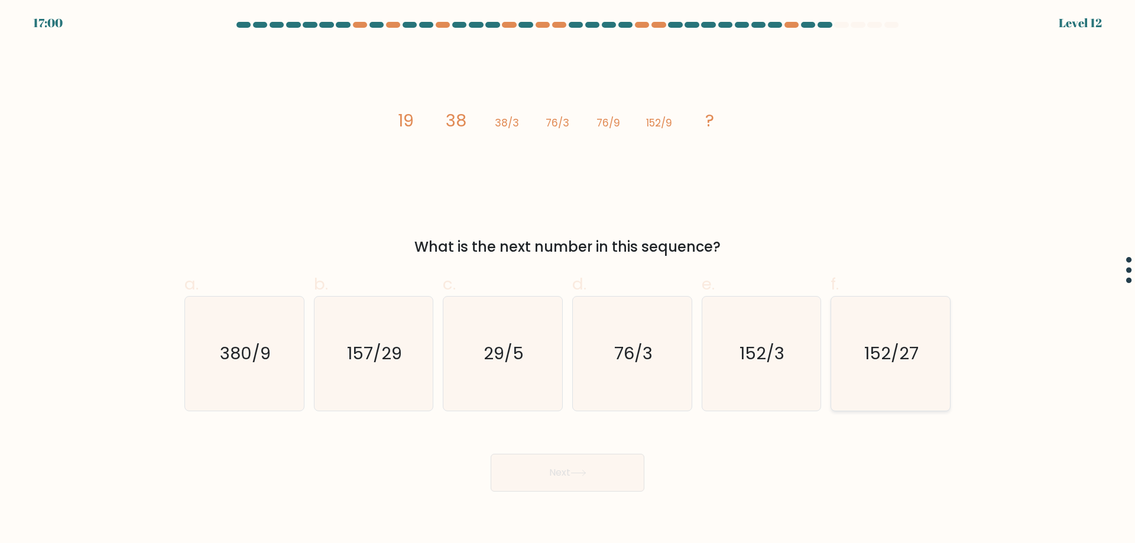
click at [867, 373] on icon "152/27" at bounding box center [890, 354] width 114 height 114
click at [568, 280] on input "f. 152/27" at bounding box center [567, 276] width 1 height 8
radio input "true"
click at [564, 469] on button "Next" at bounding box center [568, 473] width 154 height 38
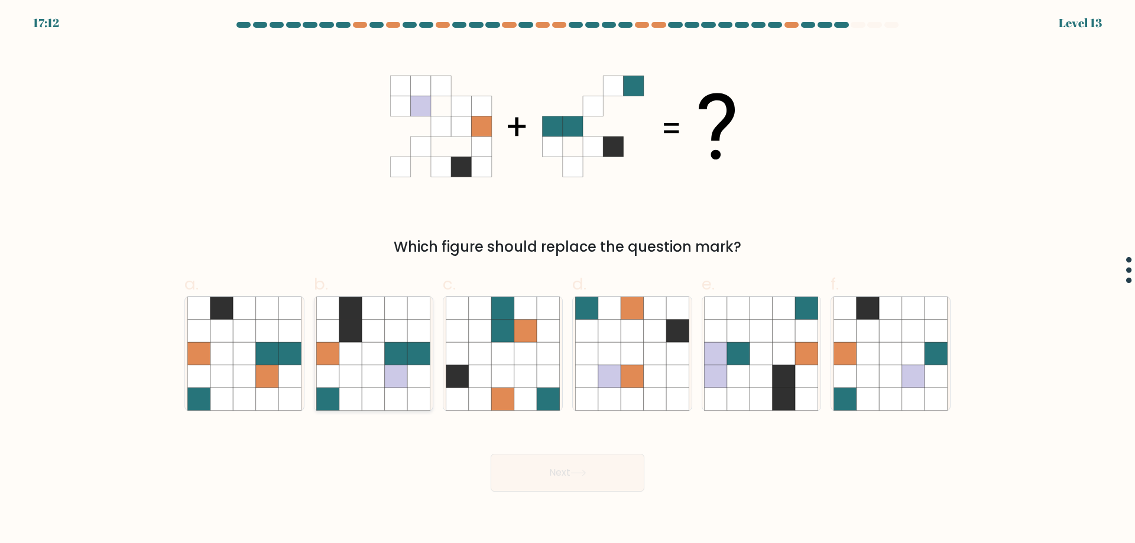
click at [348, 390] on icon at bounding box center [350, 399] width 22 height 22
click at [567, 280] on input "b." at bounding box center [567, 276] width 1 height 8
radio input "true"
click at [578, 481] on button "Next" at bounding box center [568, 473] width 154 height 38
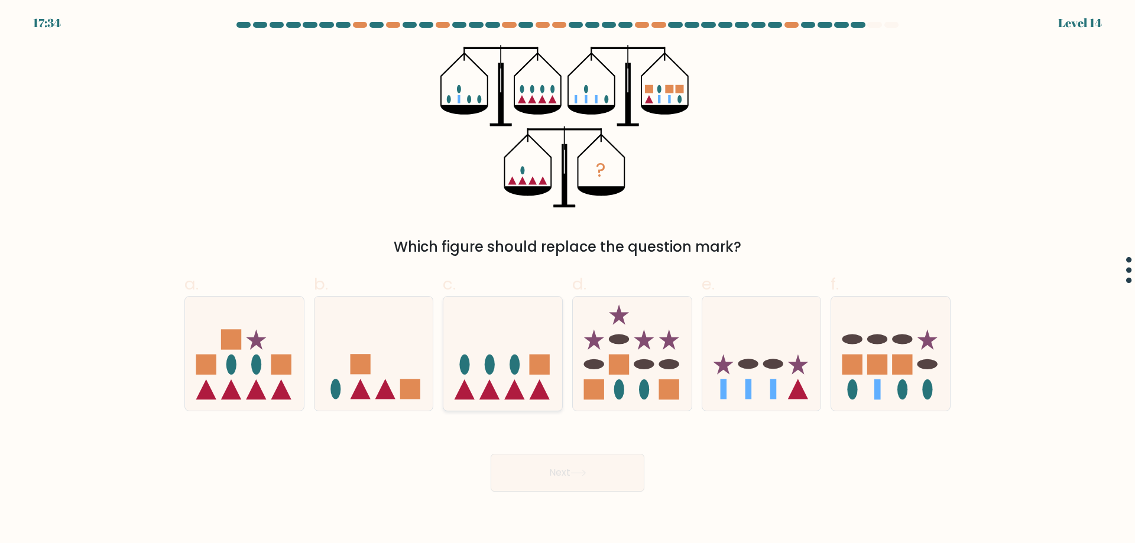
click at [496, 377] on icon at bounding box center [502, 353] width 119 height 98
click at [567, 280] on input "c." at bounding box center [567, 276] width 1 height 8
radio input "true"
click at [527, 478] on button "Next" at bounding box center [568, 473] width 154 height 38
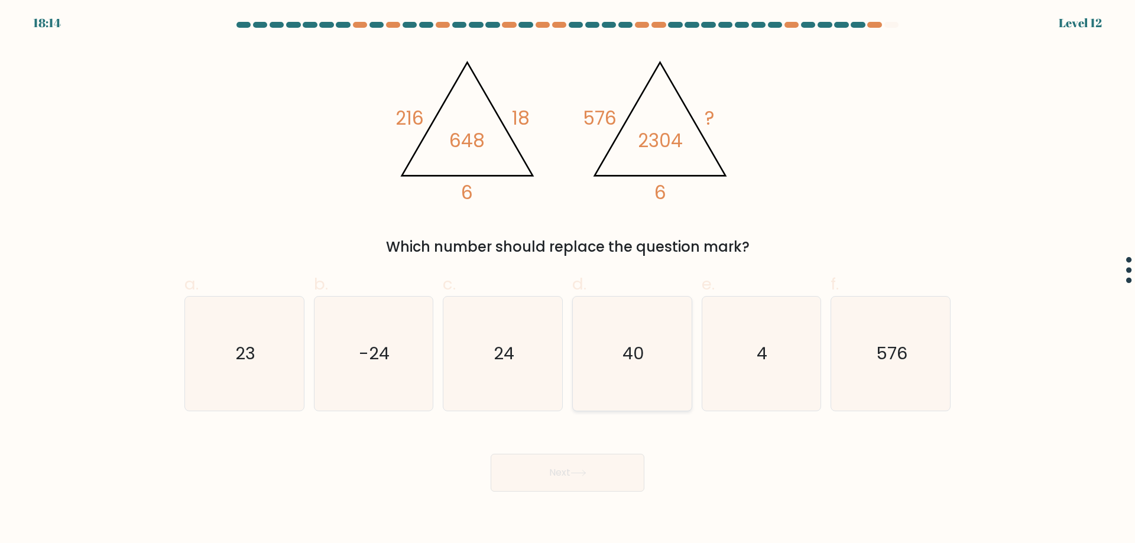
click at [668, 372] on icon "40" at bounding box center [632, 354] width 114 height 114
click at [568, 280] on input "d. 40" at bounding box center [567, 276] width 1 height 8
radio input "true"
click at [601, 478] on button "Next" at bounding box center [568, 473] width 154 height 38
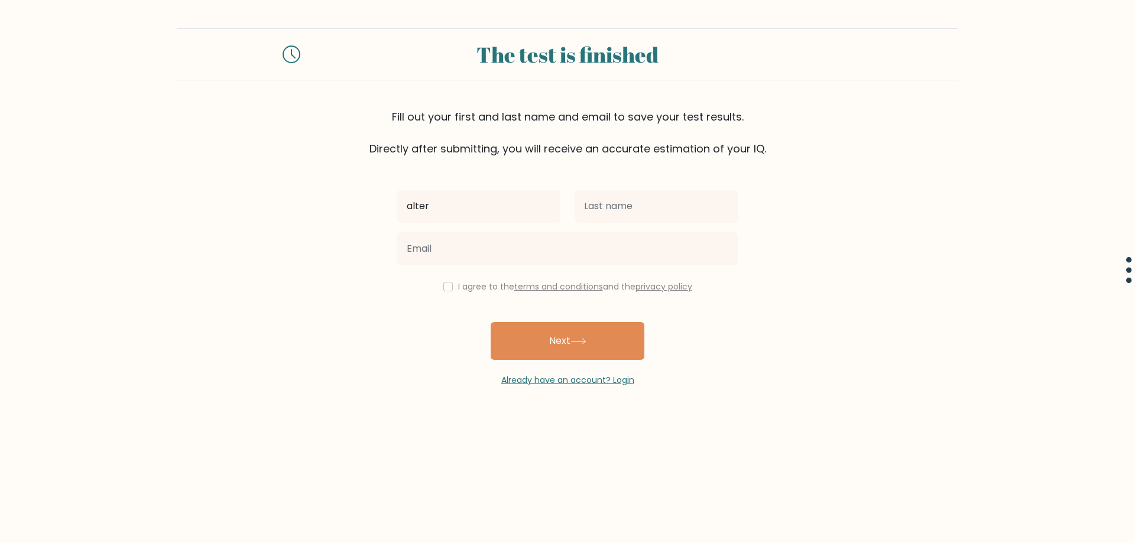
type input "alter"
click at [606, 206] on input "text" at bounding box center [656, 206] width 163 height 33
type input "g"
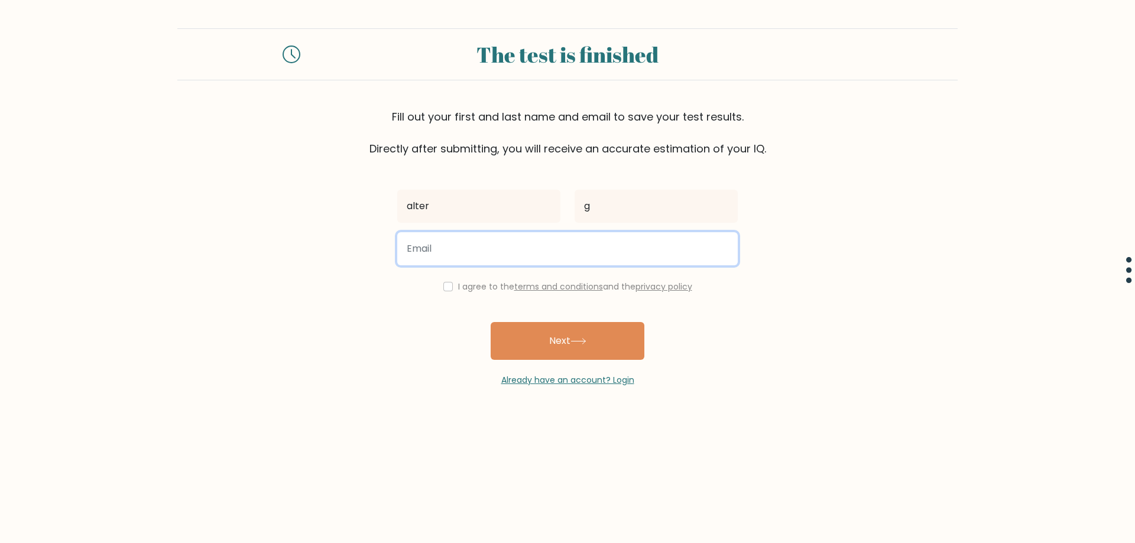
click at [563, 248] on input "email" at bounding box center [567, 248] width 340 height 33
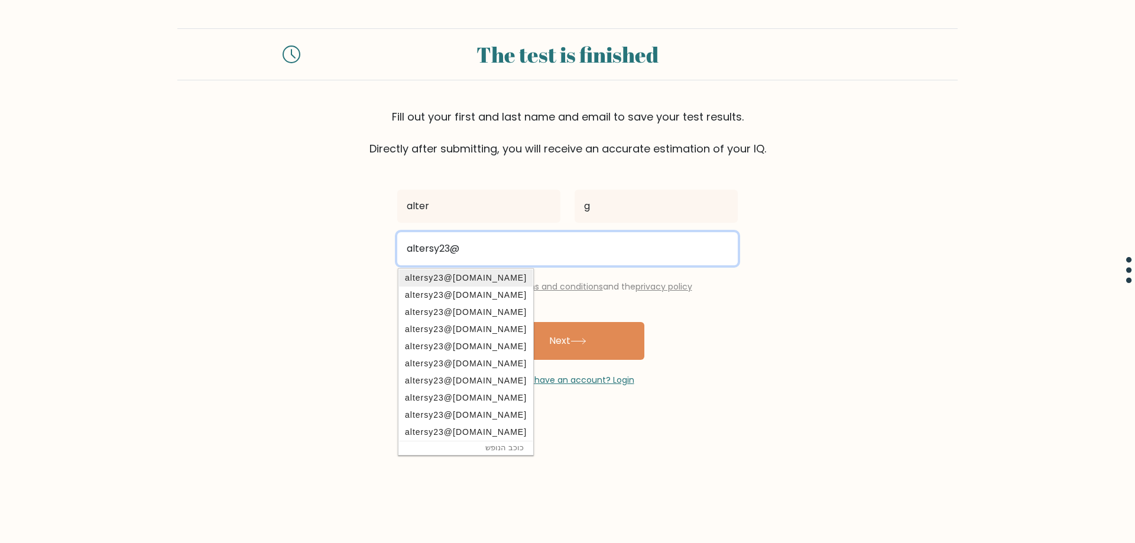
type input "[EMAIL_ADDRESS][DOMAIN_NAME]"
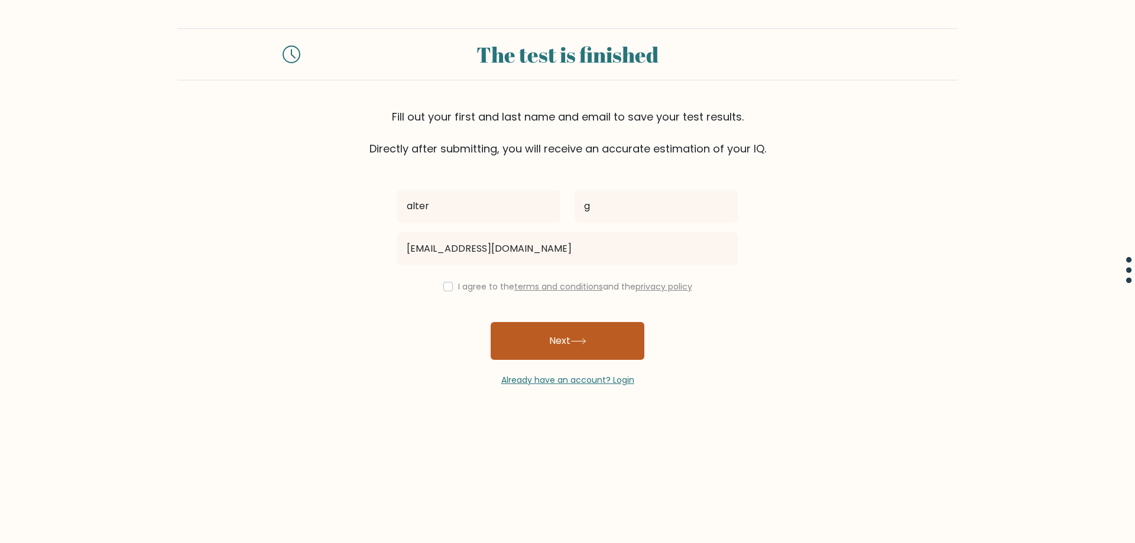
click at [515, 338] on button "Next" at bounding box center [568, 341] width 154 height 38
click at [440, 283] on div "I agree to the terms and conditions and the privacy policy" at bounding box center [567, 287] width 355 height 14
click at [443, 287] on input "checkbox" at bounding box center [447, 286] width 9 height 9
checkbox input "true"
click at [546, 351] on button "Next" at bounding box center [568, 341] width 154 height 38
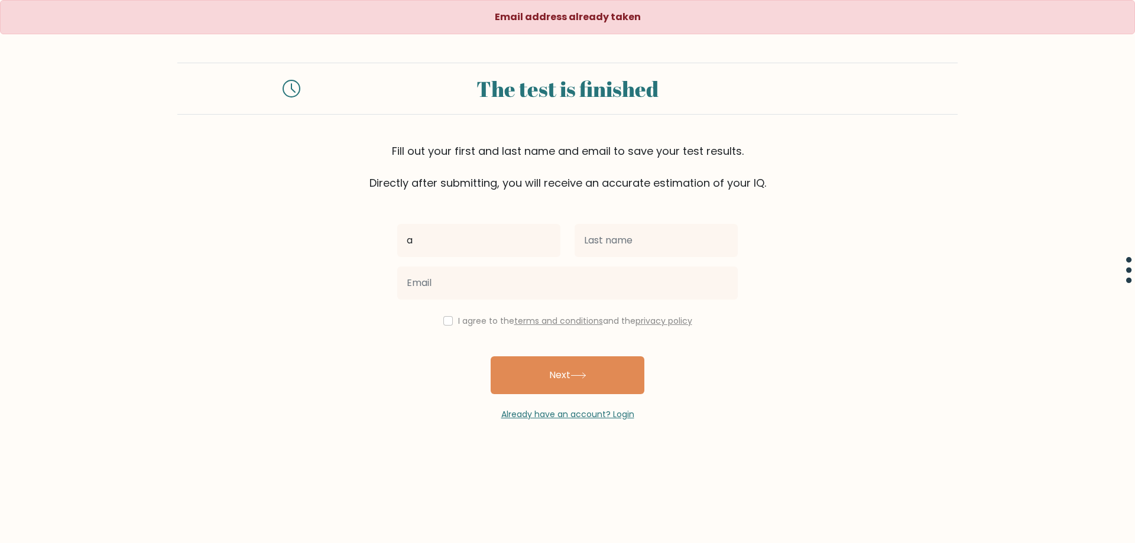
type input "a"
click at [616, 238] on input "text" at bounding box center [656, 240] width 163 height 33
type input "s"
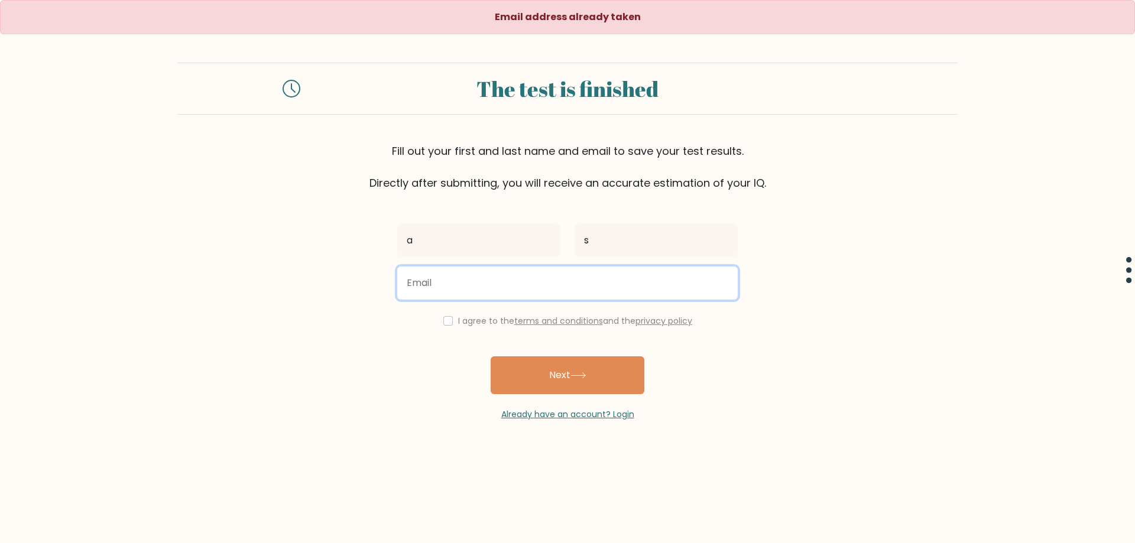
click at [560, 280] on input "email" at bounding box center [567, 283] width 340 height 33
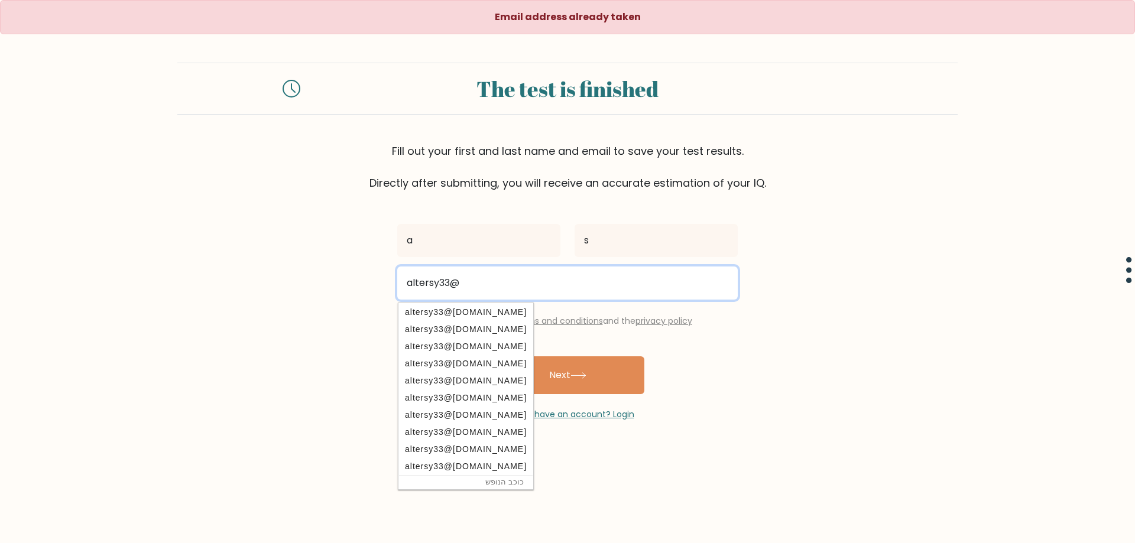
type input "altersy33@gmail.com"
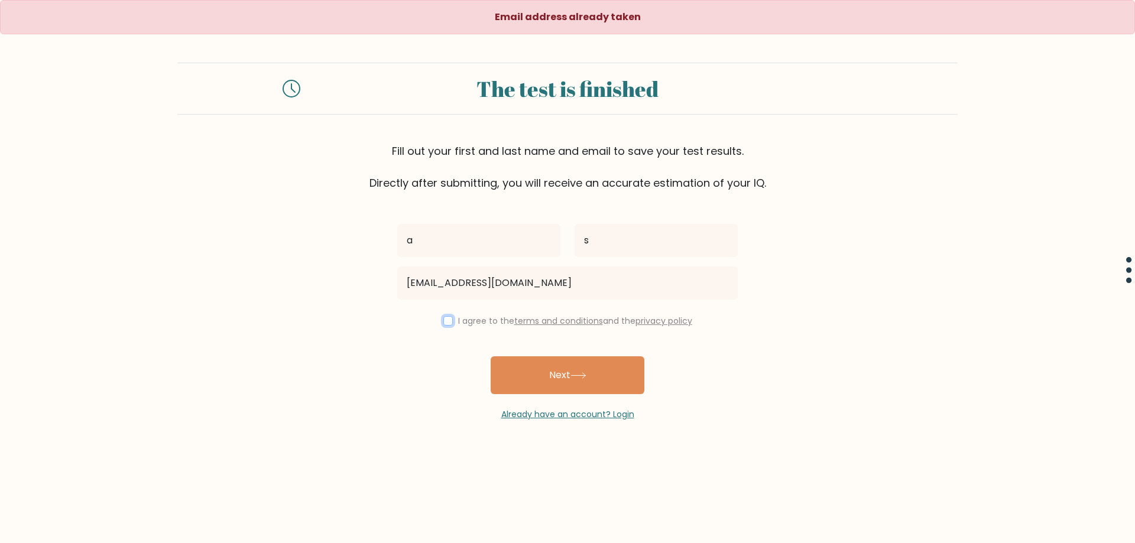
click at [443, 321] on input "checkbox" at bounding box center [447, 320] width 9 height 9
checkbox input "true"
click at [595, 394] on div "Already have an account? Login" at bounding box center [567, 407] width 340 height 27
click at [586, 372] on button "Next" at bounding box center [568, 375] width 154 height 38
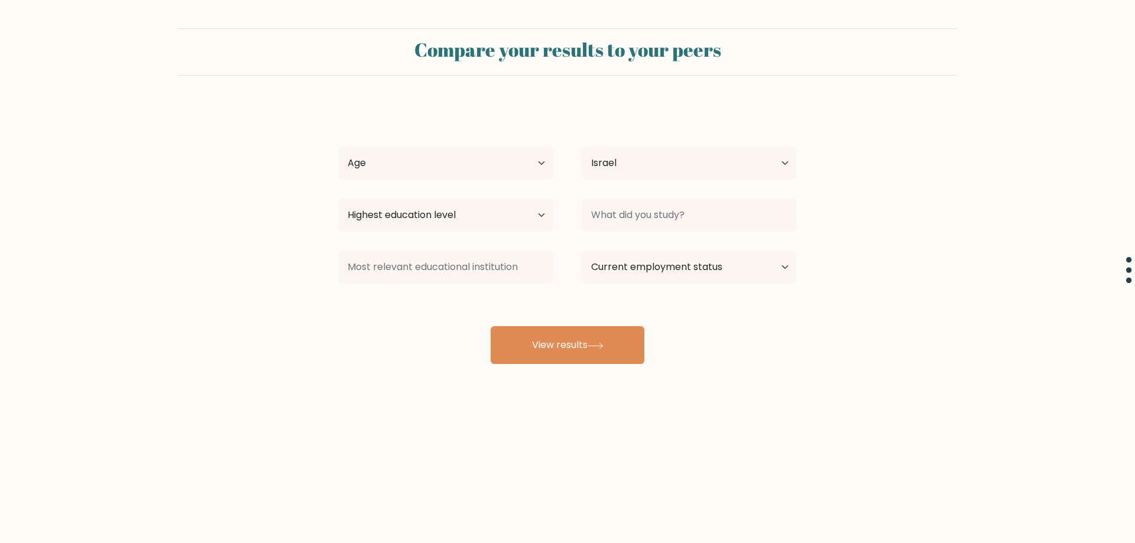
select select "IL"
click at [530, 169] on select "Age Under 18 years old 18-24 years old 25-34 years old 35-44 years old 45-54 ye…" at bounding box center [445, 163] width 215 height 33
select select "18_24"
click at [338, 147] on select "Age Under 18 years old 18-24 years old 25-34 years old 35-44 years old 45-54 ye…" at bounding box center [445, 163] width 215 height 33
click at [720, 167] on select "Country Afghanistan Albania Algeria American Samoa Andorra Angola Anguilla Anta…" at bounding box center [689, 163] width 215 height 33
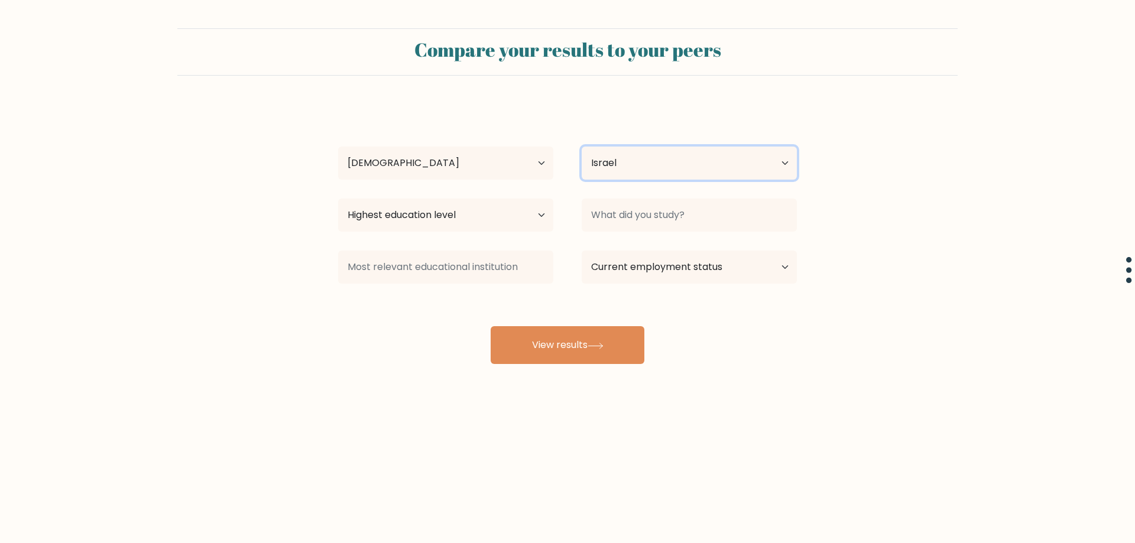
select select "US"
click at [582, 147] on select "Country Afghanistan Albania Algeria American Samoa Andorra Angola Anguilla Anta…" at bounding box center [689, 163] width 215 height 33
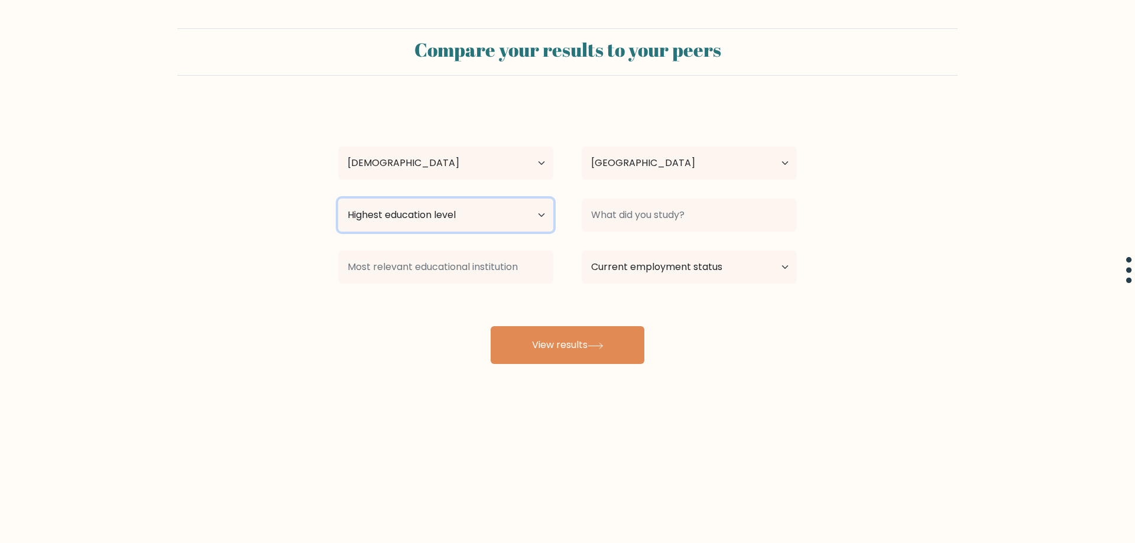
click at [506, 223] on select "Highest education level No schooling Primary Lower Secondary Upper Secondary Oc…" at bounding box center [445, 215] width 215 height 33
select select "primary"
click at [338, 199] on select "Highest education level No schooling Primary Lower Secondary Upper Secondary Oc…" at bounding box center [445, 215] width 215 height 33
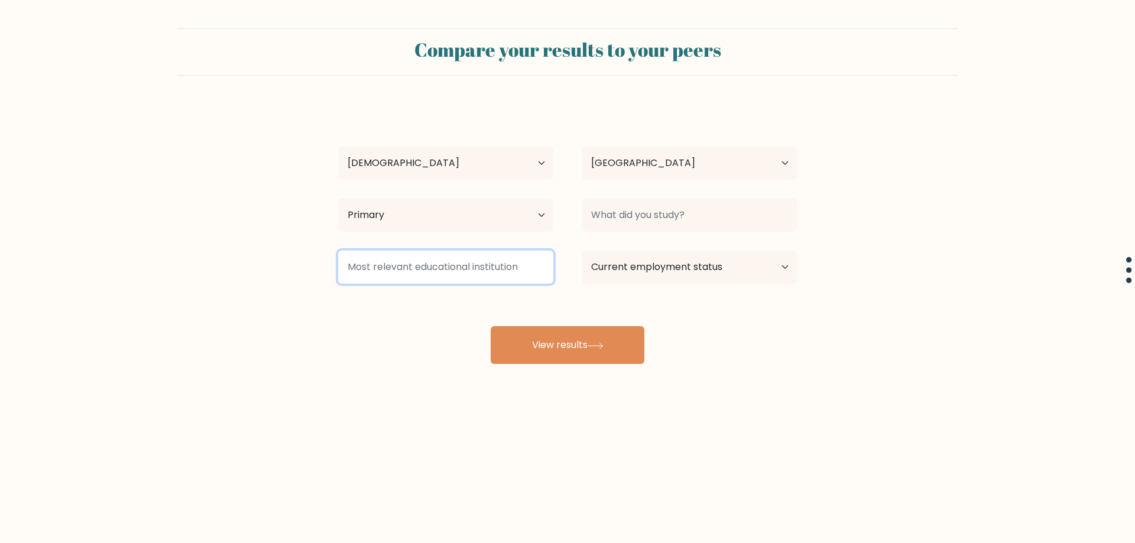
click at [504, 275] on input at bounding box center [445, 267] width 215 height 33
click at [751, 265] on select "Current employment status Employed Student Retired Other / prefer not to answer" at bounding box center [689, 267] width 215 height 33
select select "student"
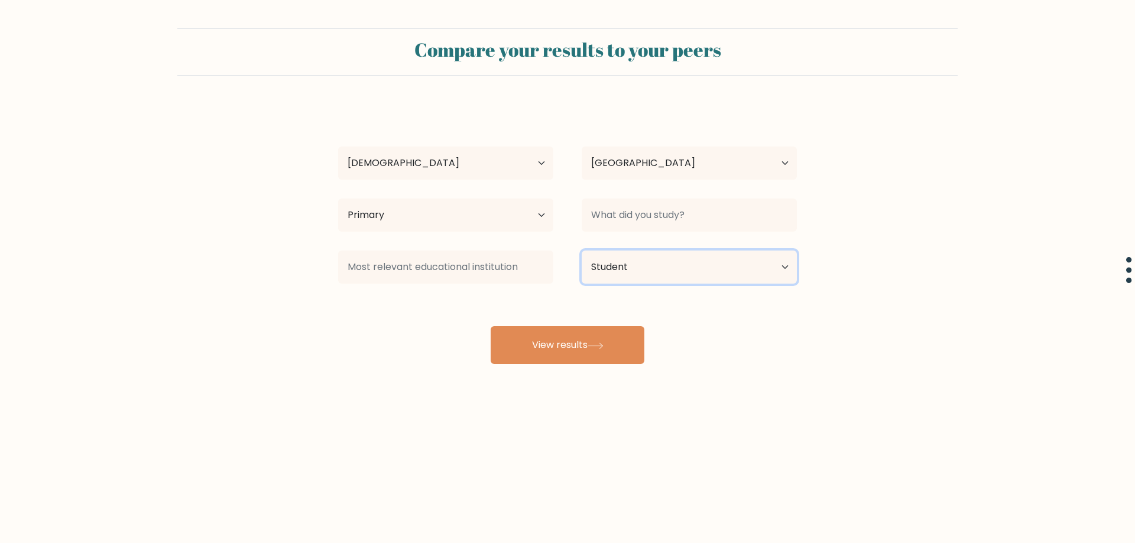
click at [582, 251] on select "Current employment status Employed Student Retired Other / prefer not to answer" at bounding box center [689, 267] width 215 height 33
click at [555, 353] on button "View results" at bounding box center [568, 345] width 154 height 38
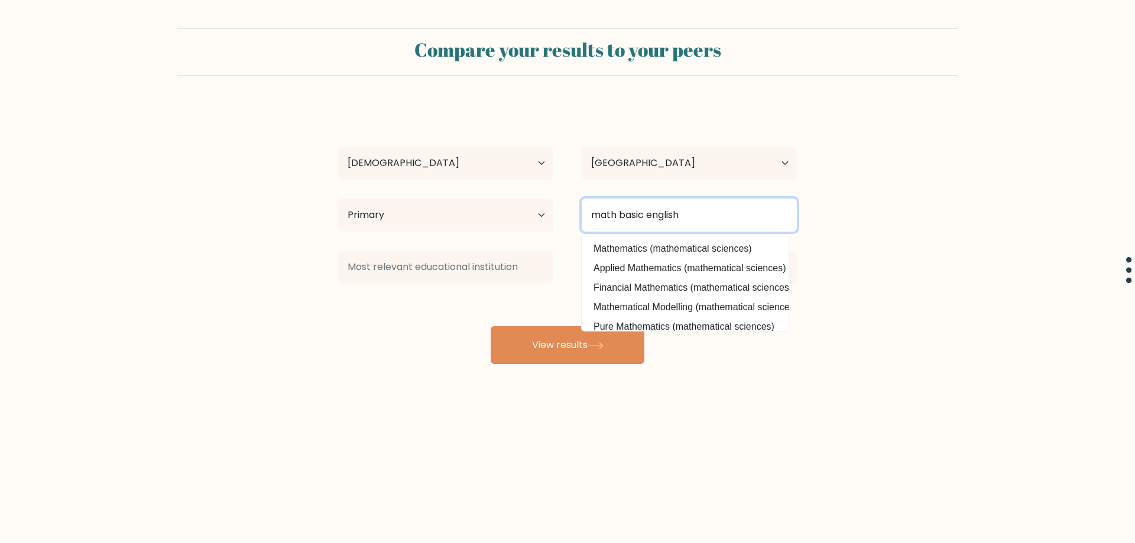
type input "math basic english"
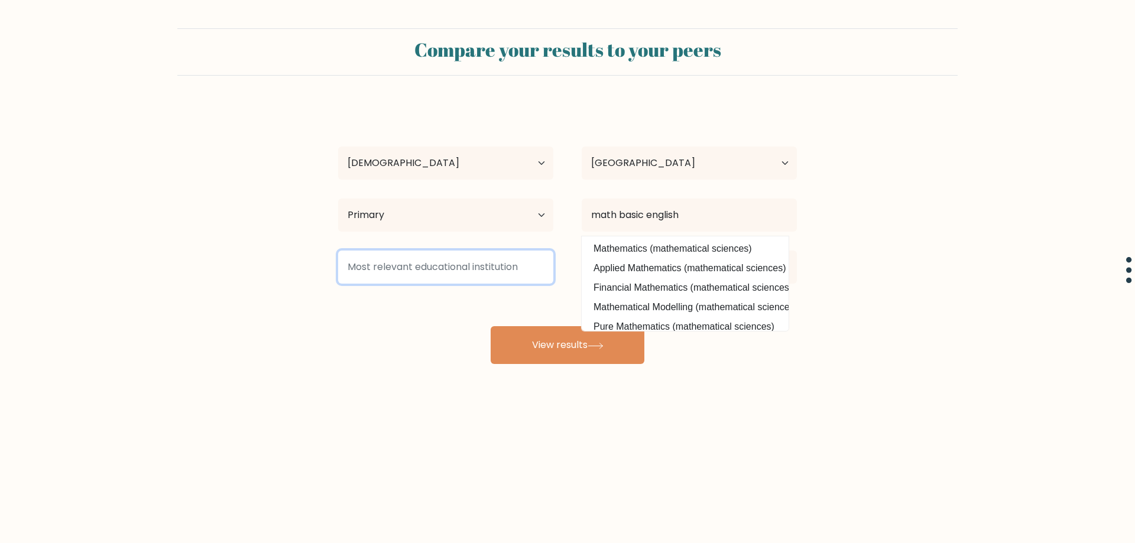
click at [384, 269] on input at bounding box center [445, 267] width 215 height 33
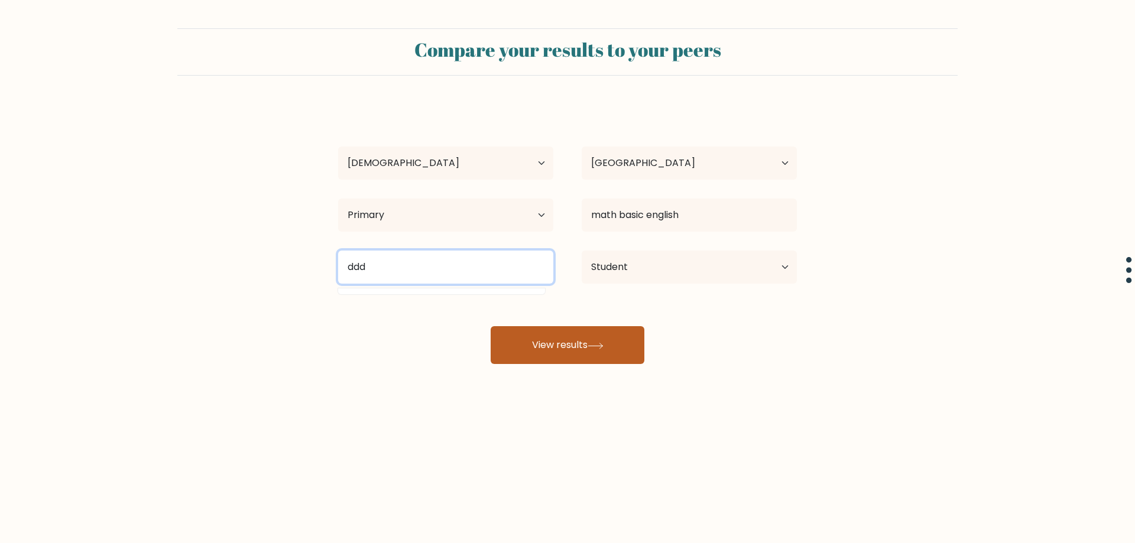
type input "ddd"
click at [560, 353] on button "View results" at bounding box center [568, 345] width 154 height 38
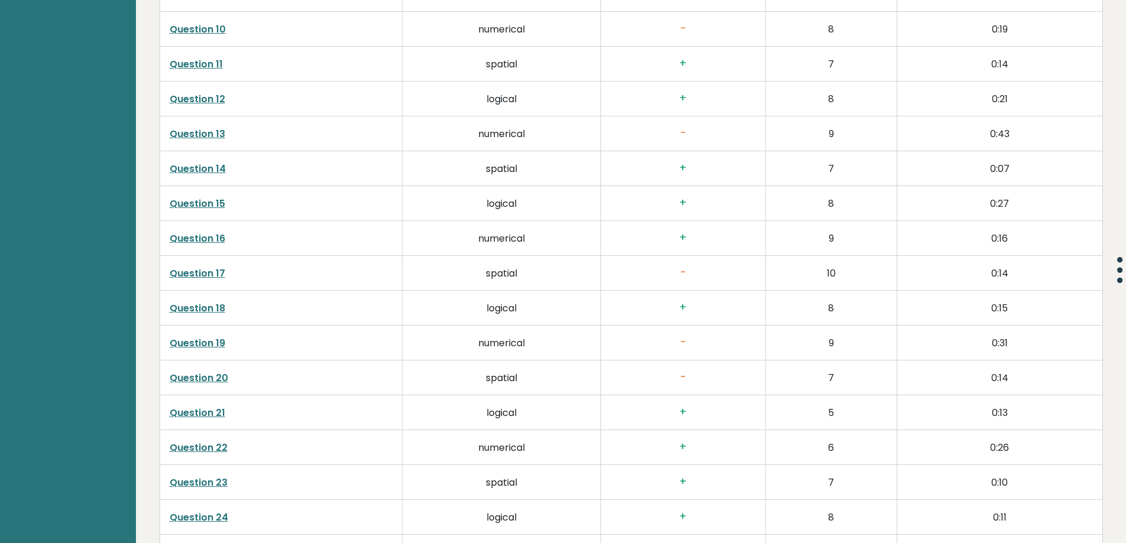
scroll to position [2482, 0]
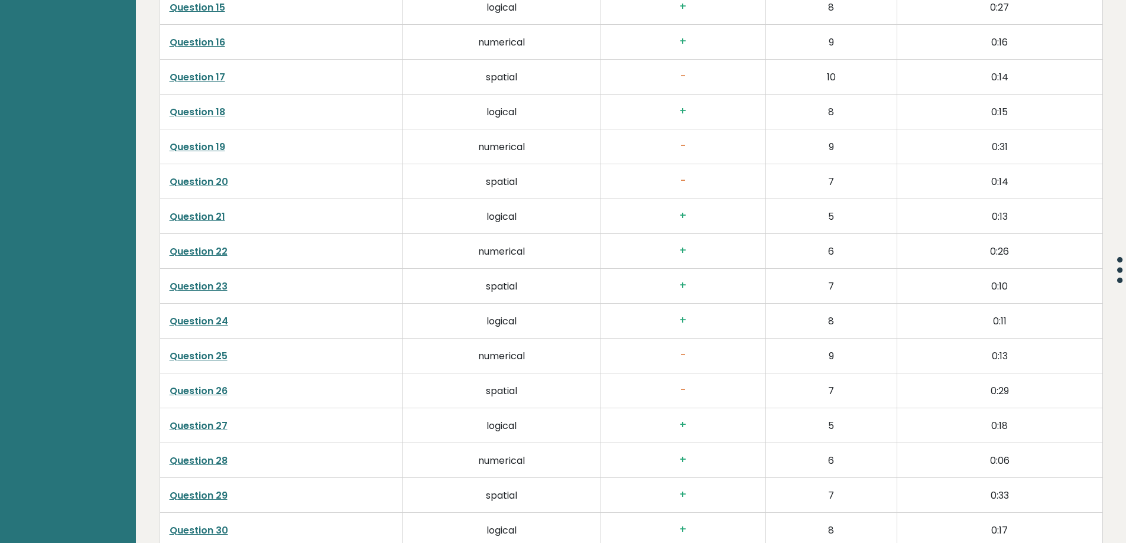
click at [208, 320] on link "Question 24" at bounding box center [199, 321] width 59 height 14
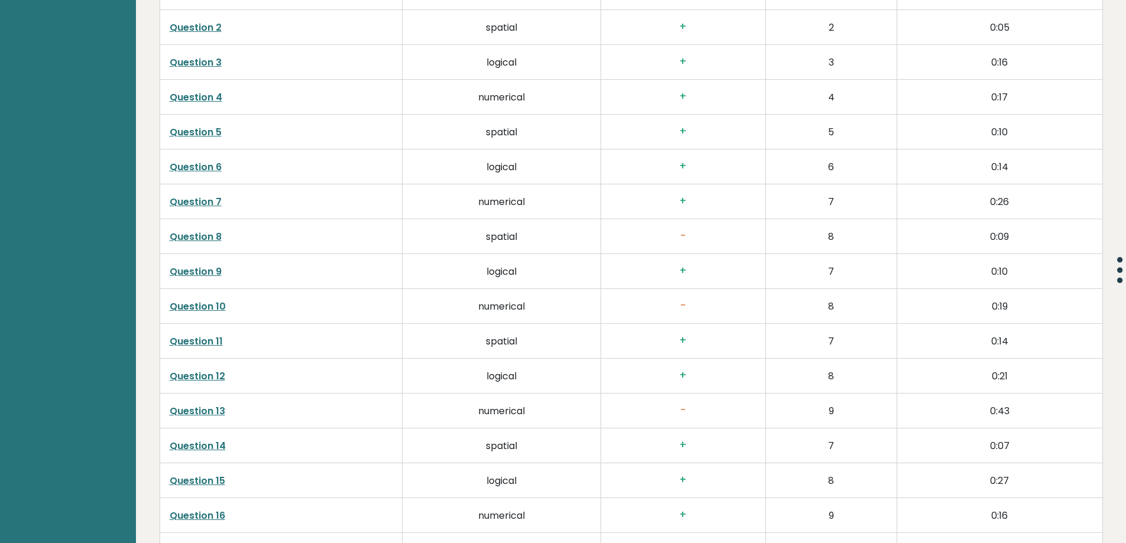
scroll to position [2010, 0]
click at [196, 240] on link "Question 8" at bounding box center [196, 236] width 52 height 14
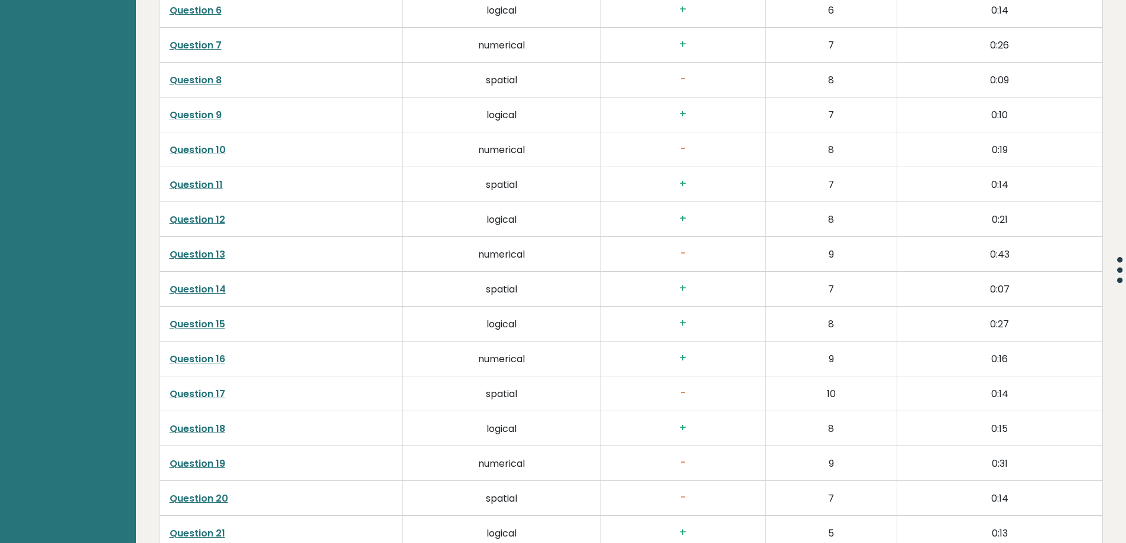
scroll to position [2187, 0]
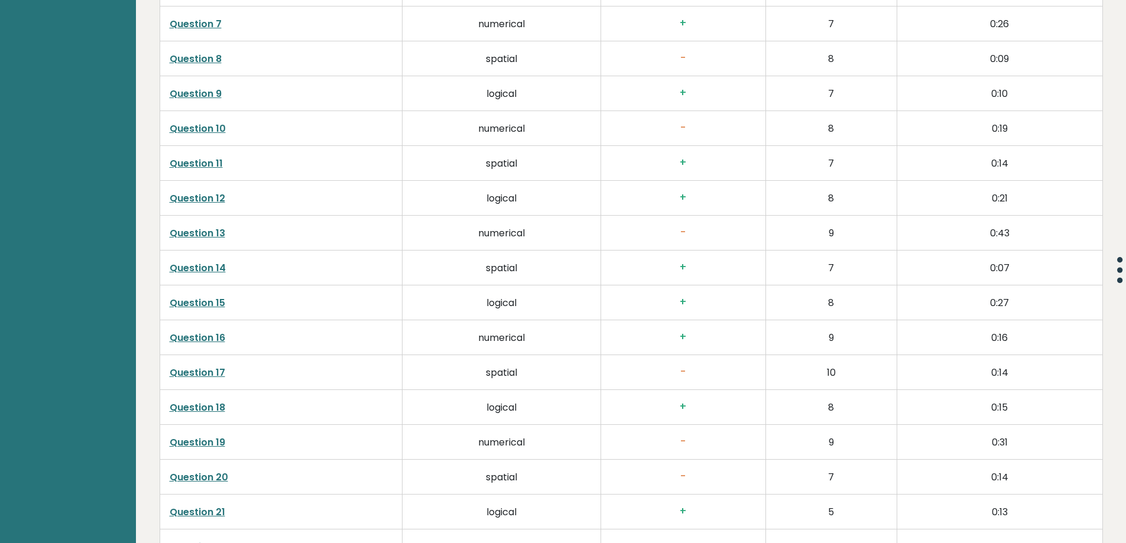
click at [192, 126] on link "Question 10" at bounding box center [198, 129] width 56 height 14
click at [214, 373] on link "Question 17" at bounding box center [198, 373] width 56 height 14
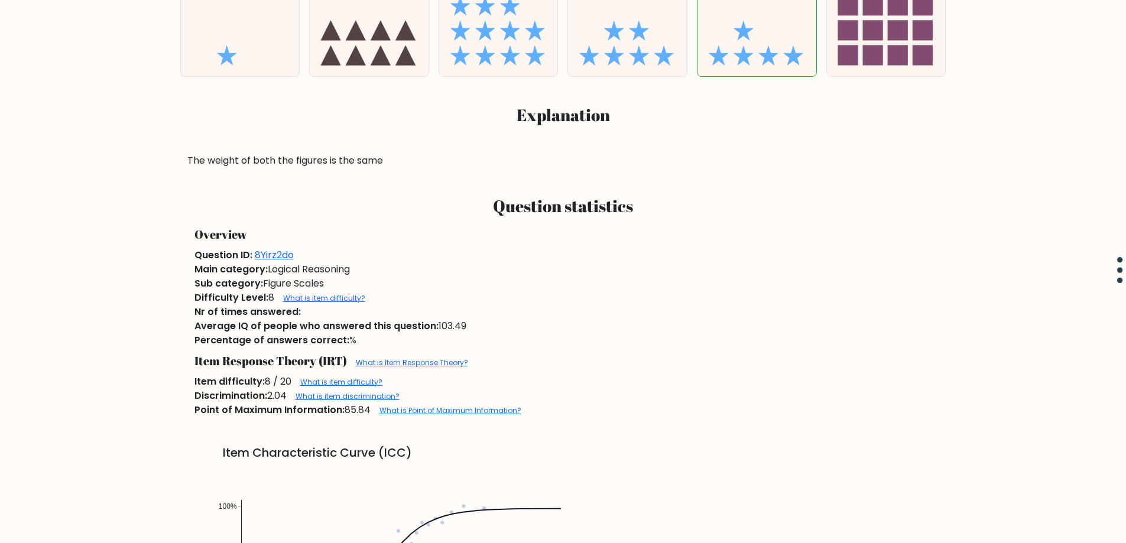
scroll to position [532, 0]
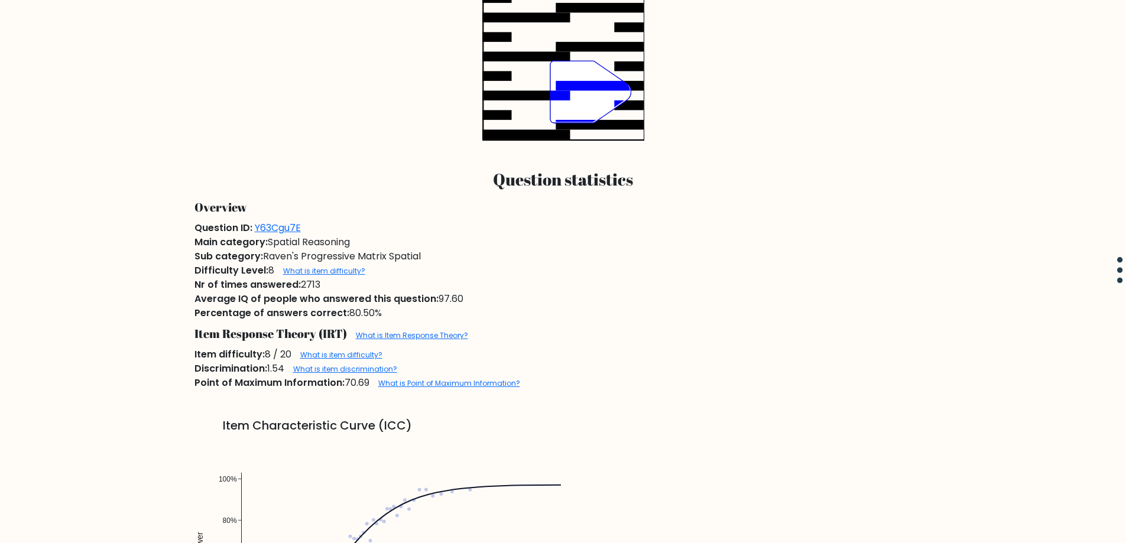
scroll to position [709, 0]
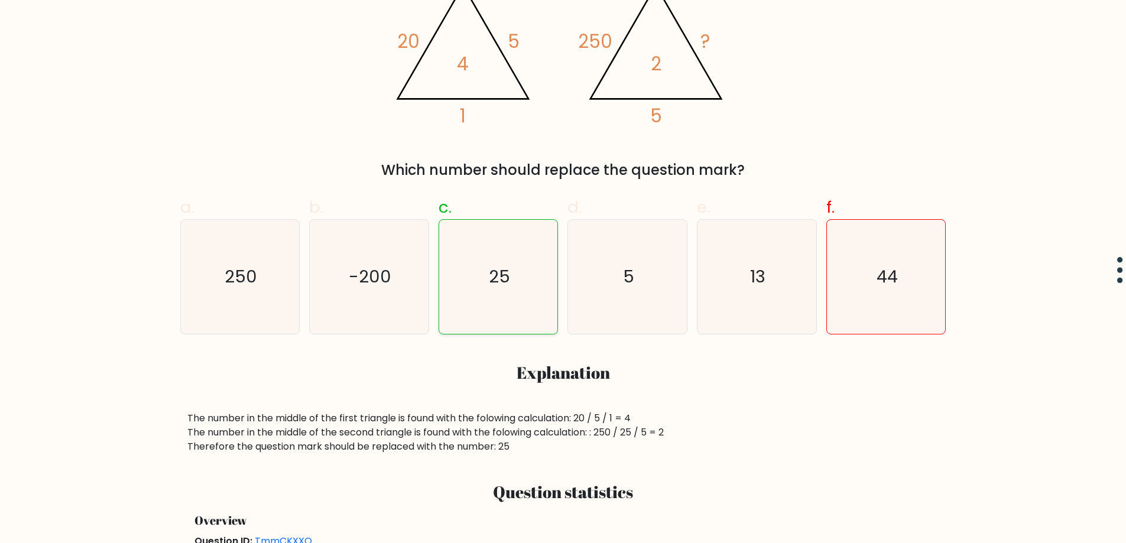
scroll to position [248, 0]
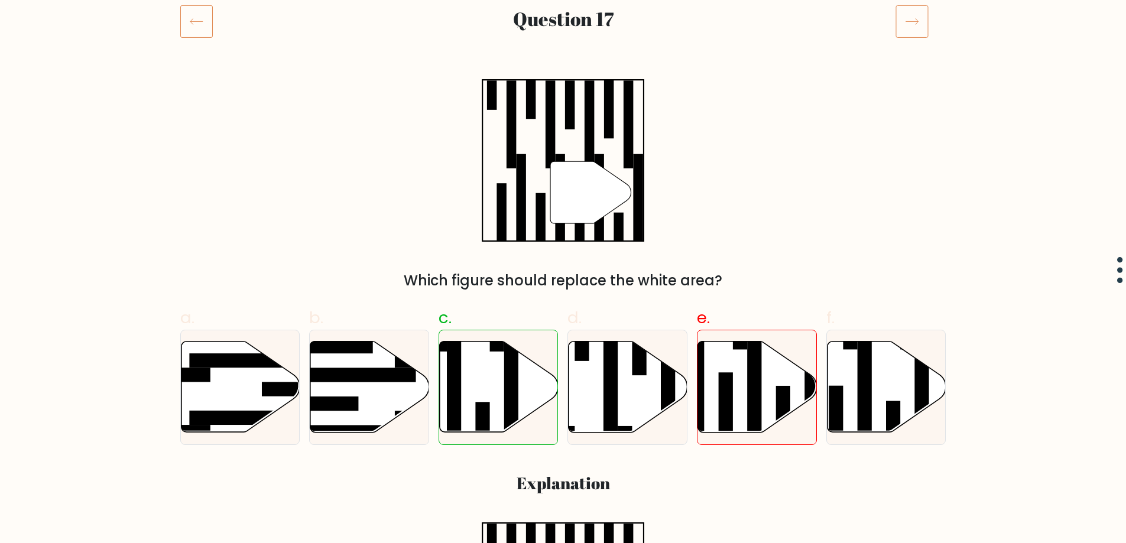
scroll to position [118, 0]
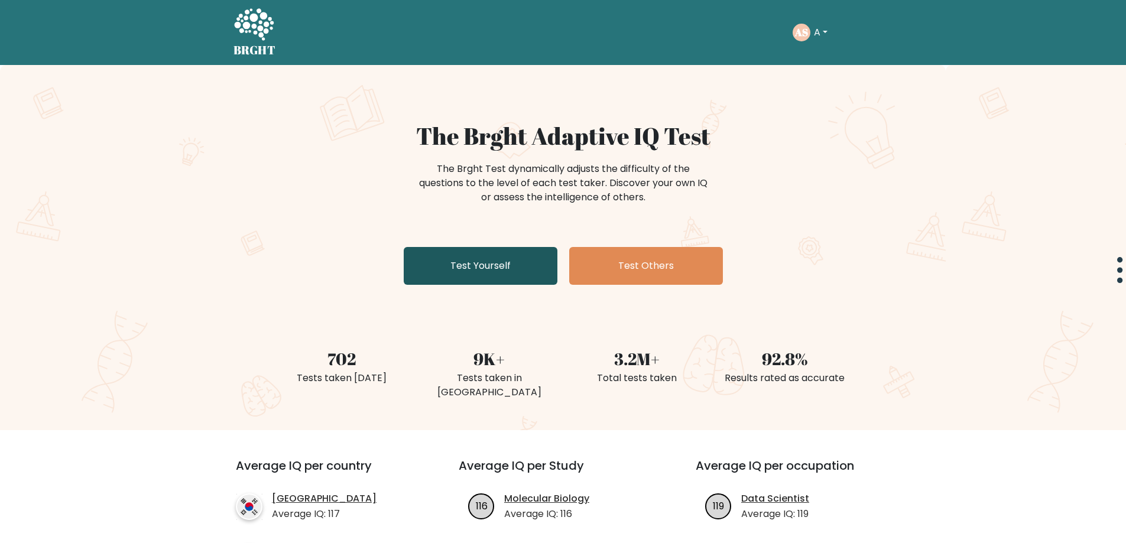
click at [435, 263] on link "Test Yourself" at bounding box center [481, 266] width 154 height 38
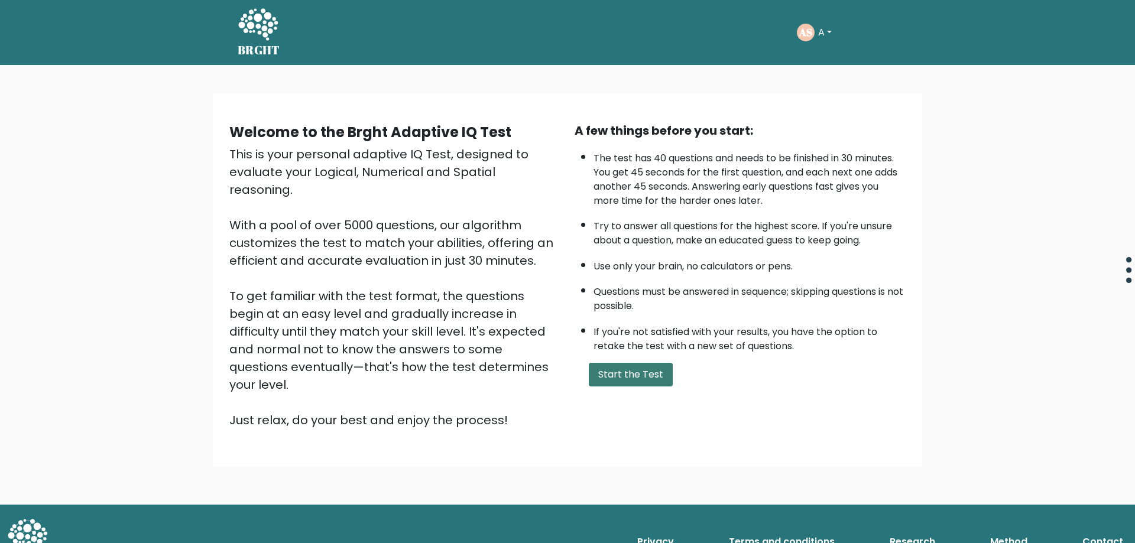
click at [638, 381] on button "Start the Test" at bounding box center [631, 375] width 84 height 24
